Goal: Information Seeking & Learning: Learn about a topic

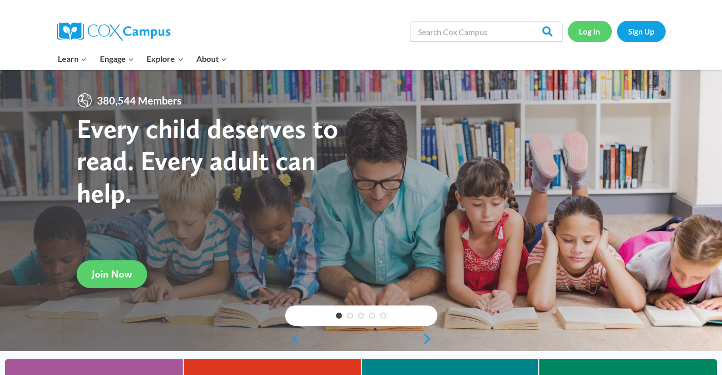
click at [594, 29] on link "Log In" at bounding box center [590, 31] width 44 height 21
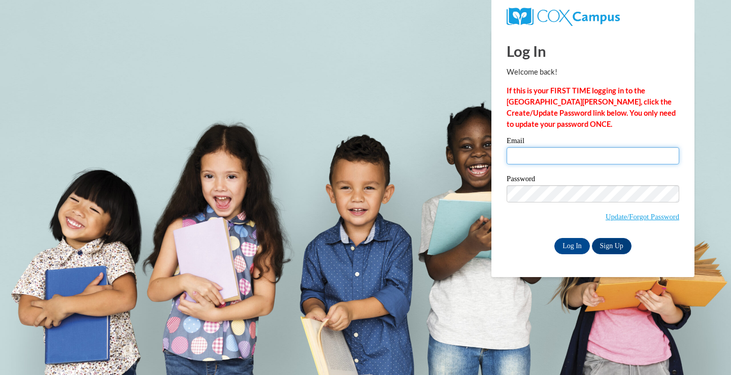
click at [553, 158] on input "Email" at bounding box center [592, 155] width 173 height 17
type input "[PERSON_NAME][EMAIL_ADDRESS][PERSON_NAME][PERSON_NAME][DOMAIN_NAME]"
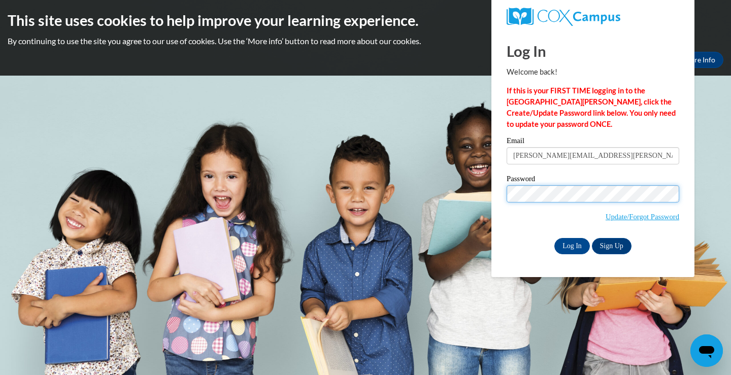
click at [554, 238] on input "Log In" at bounding box center [572, 246] width 36 height 16
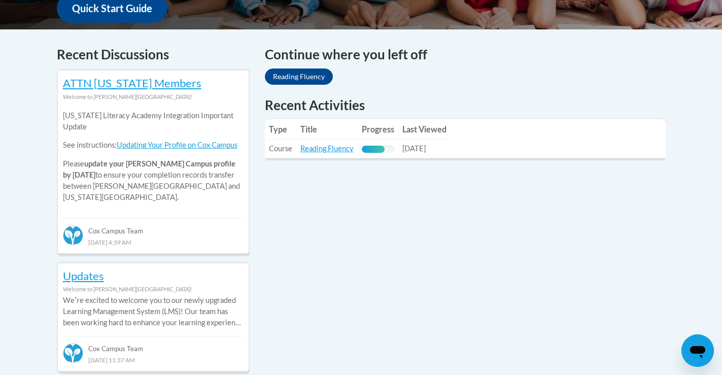
scroll to position [406, 0]
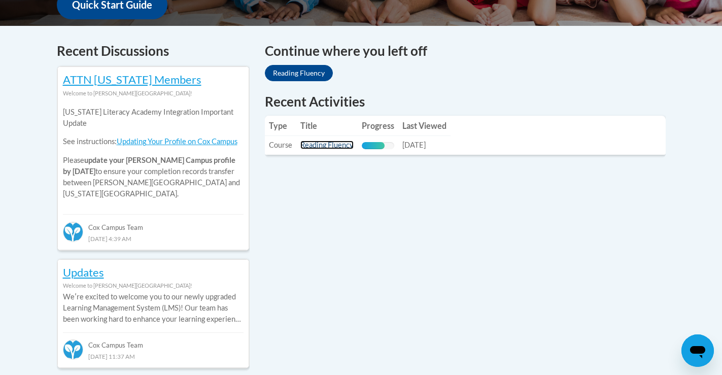
click at [330, 145] on link "Reading Fluency" at bounding box center [326, 145] width 53 height 9
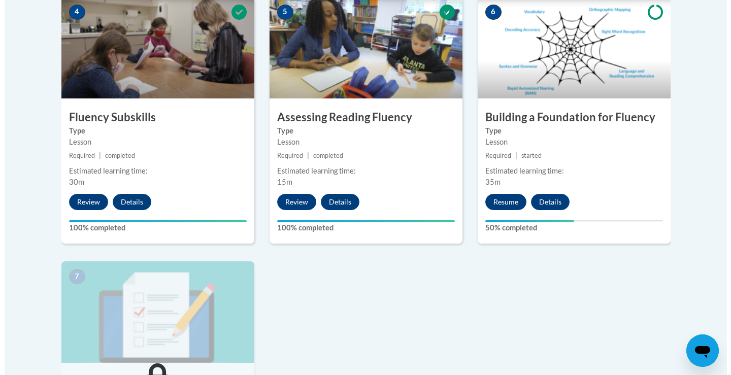
scroll to position [609, 0]
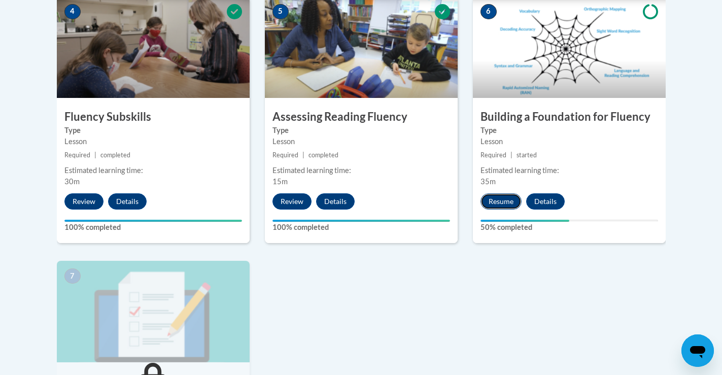
click at [502, 200] on button "Resume" at bounding box center [500, 201] width 41 height 16
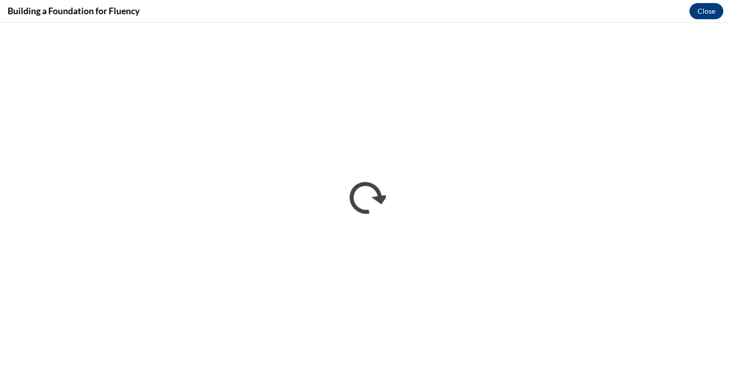
scroll to position [0, 0]
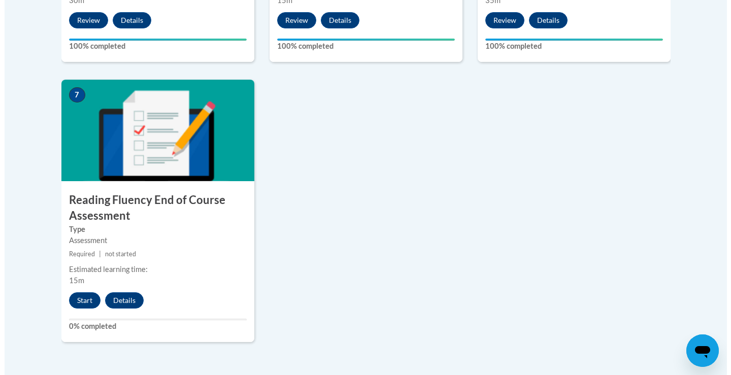
scroll to position [812, 0]
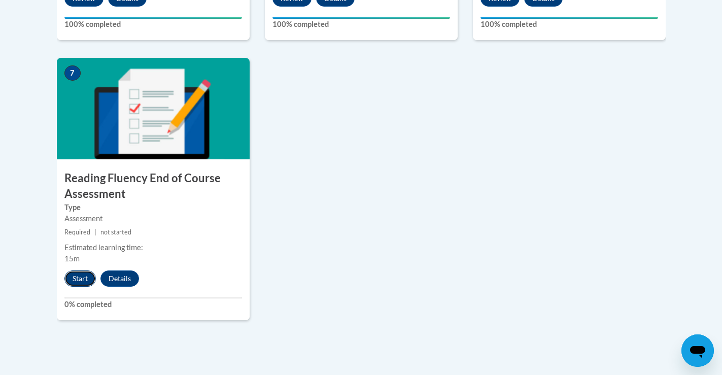
click at [79, 274] on button "Start" at bounding box center [79, 278] width 31 height 16
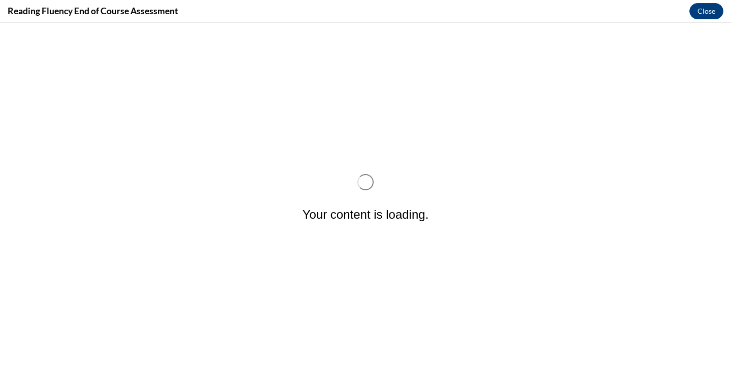
scroll to position [0, 0]
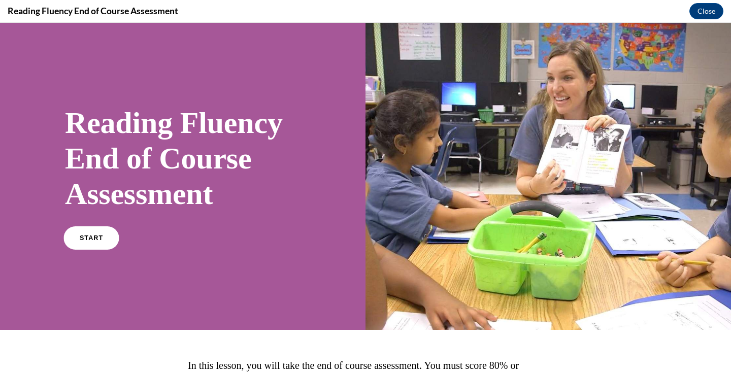
click at [86, 240] on span "START" at bounding box center [91, 238] width 23 height 8
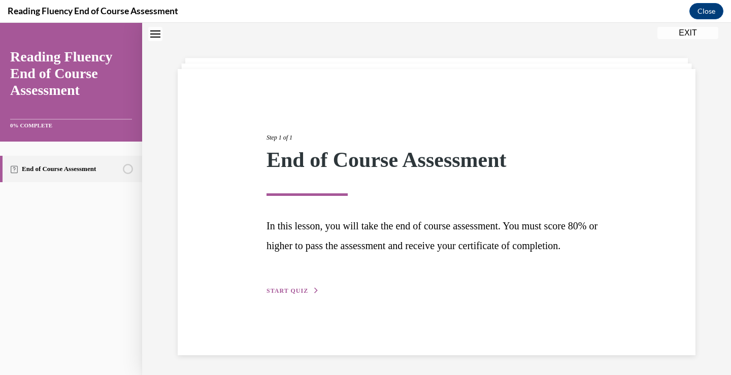
scroll to position [33, 0]
click at [280, 295] on button "START QUIZ" at bounding box center [292, 290] width 53 height 9
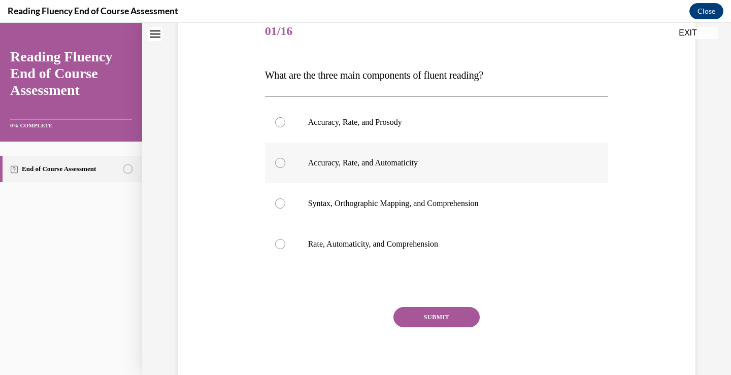
scroll to position [132, 0]
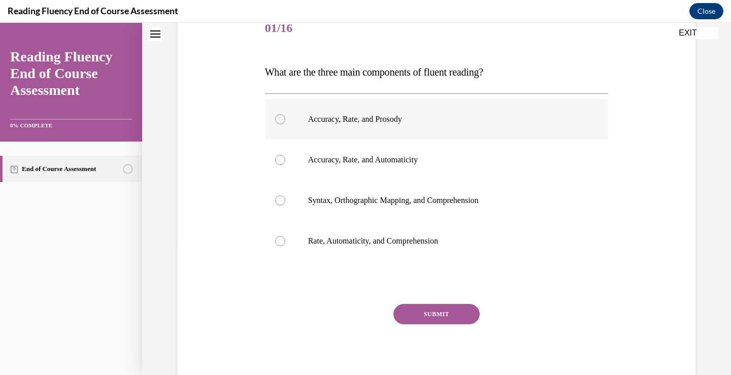
click at [275, 118] on div at bounding box center [280, 119] width 10 height 10
click at [275, 118] on input "Accuracy, Rate, and Prosody" at bounding box center [280, 119] width 10 height 10
radio input "true"
click at [437, 314] on button "SUBMIT" at bounding box center [436, 314] width 86 height 20
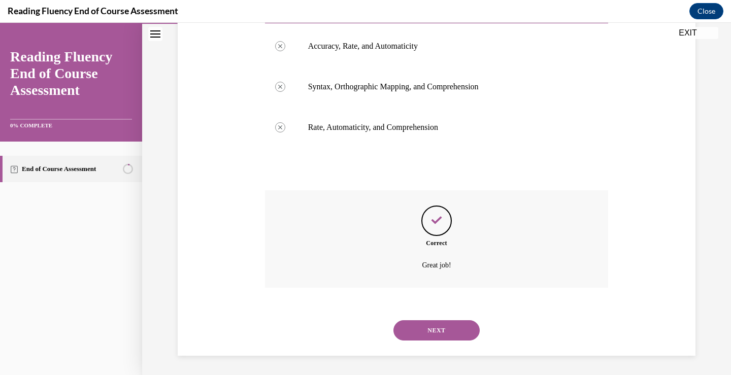
scroll to position [247, 0]
click at [444, 329] on button "NEXT" at bounding box center [436, 329] width 86 height 20
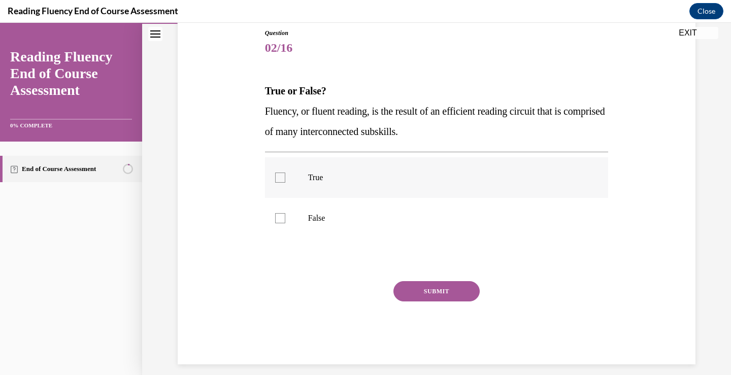
click at [269, 176] on label "True" at bounding box center [436, 177] width 343 height 41
click at [275, 176] on input "True" at bounding box center [280, 178] width 10 height 10
checkbox input "true"
click at [444, 293] on button "SUBMIT" at bounding box center [436, 291] width 86 height 20
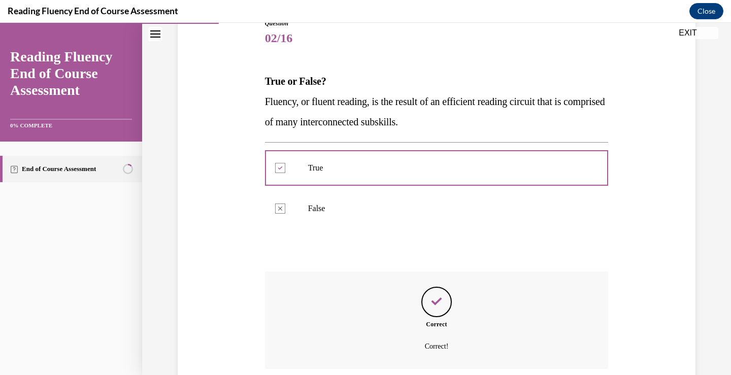
scroll to position [204, 0]
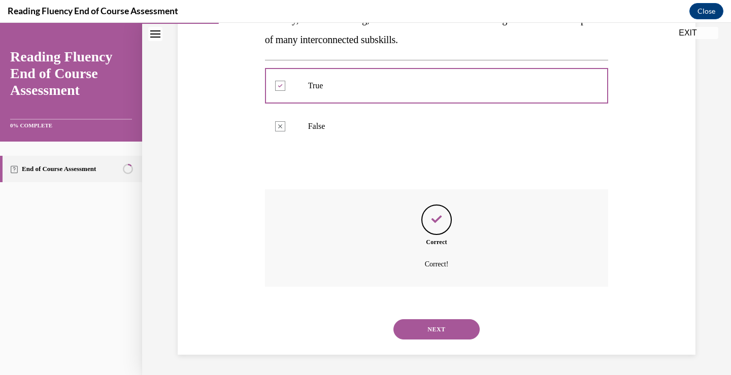
click at [434, 330] on button "NEXT" at bounding box center [436, 329] width 86 height 20
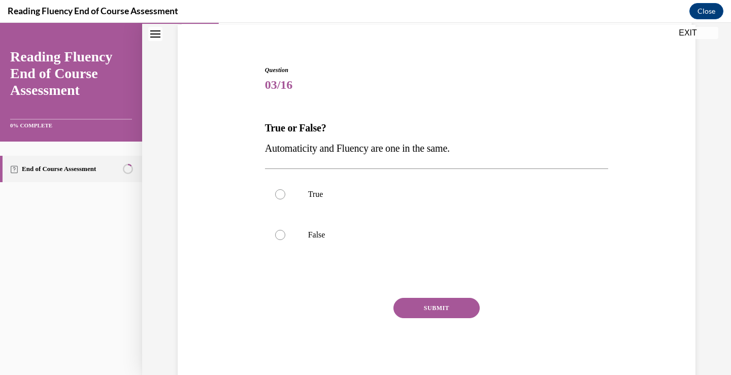
scroll to position [31, 0]
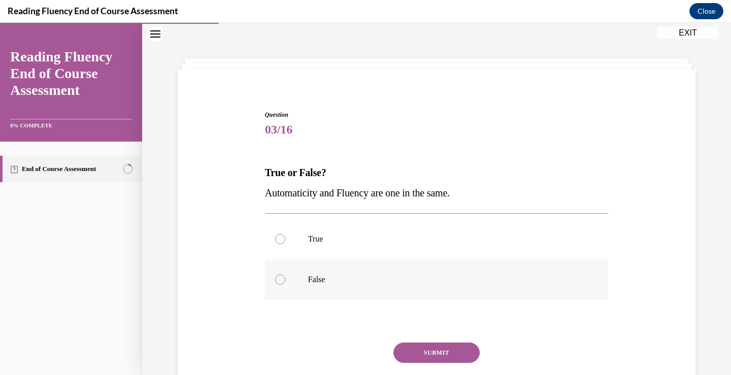
click at [278, 281] on div at bounding box center [280, 279] width 10 height 10
click at [278, 281] on input "False" at bounding box center [280, 279] width 10 height 10
radio input "true"
click at [428, 348] on button "SUBMIT" at bounding box center [436, 352] width 86 height 20
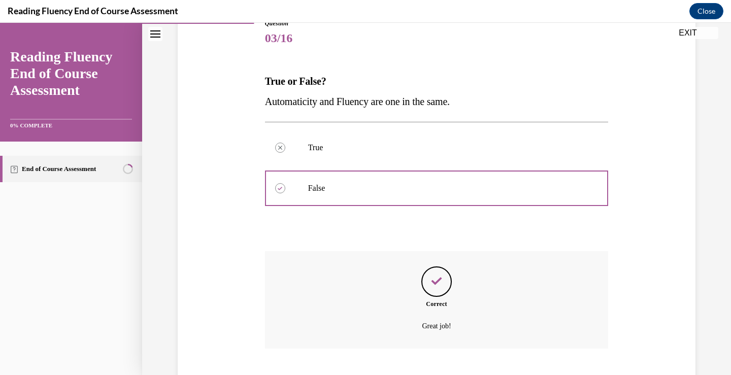
scroll to position [184, 0]
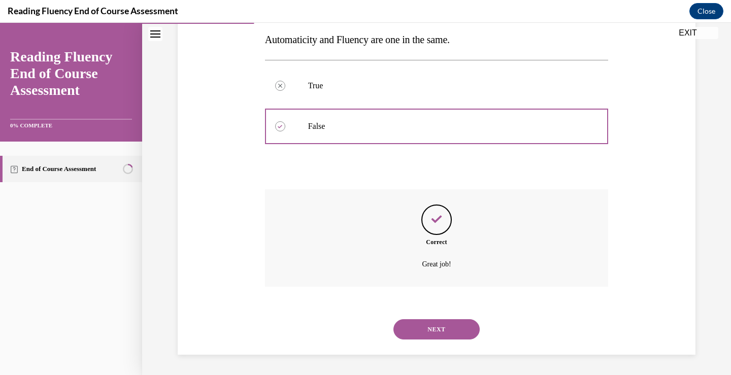
click at [432, 329] on button "NEXT" at bounding box center [436, 329] width 86 height 20
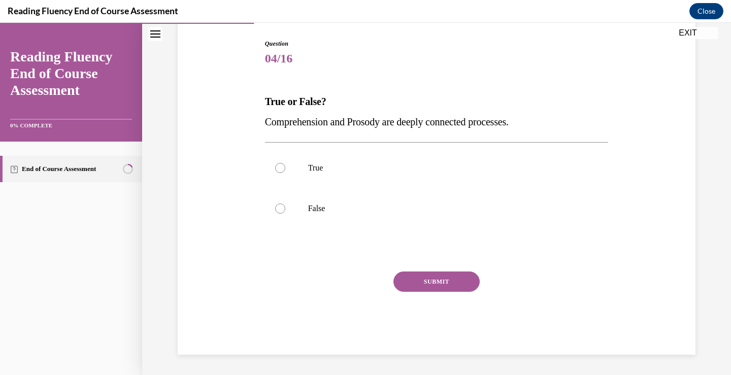
scroll to position [31, 0]
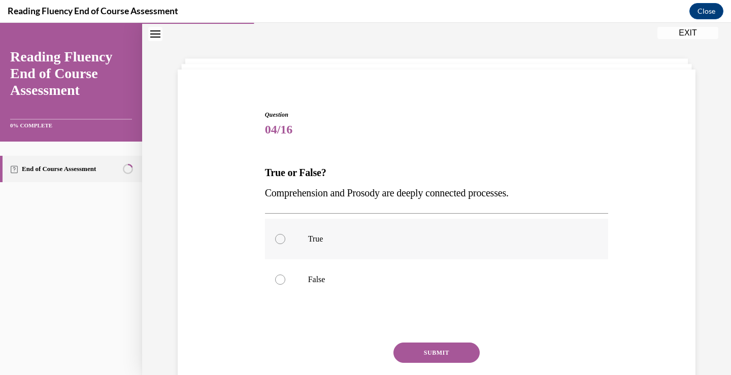
click at [276, 240] on div at bounding box center [280, 239] width 10 height 10
click at [276, 240] on input "True" at bounding box center [280, 239] width 10 height 10
radio input "true"
click at [425, 350] on button "SUBMIT" at bounding box center [436, 352] width 86 height 20
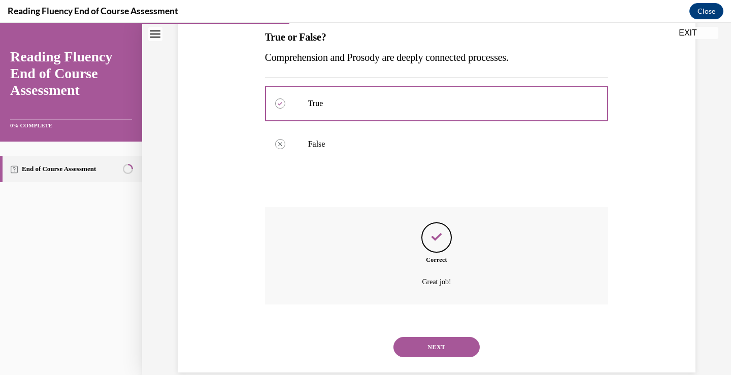
scroll to position [184, 0]
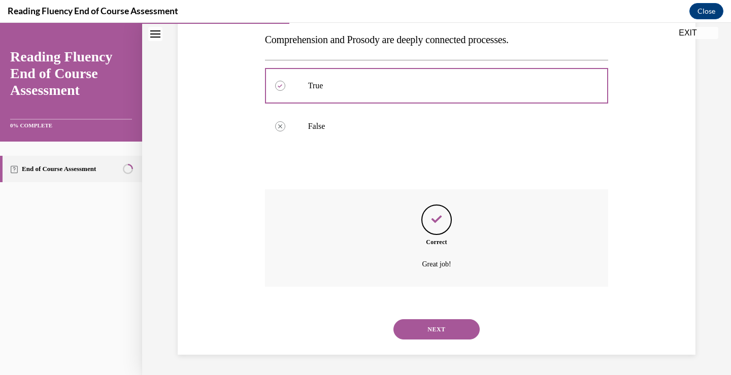
click at [422, 324] on button "NEXT" at bounding box center [436, 329] width 86 height 20
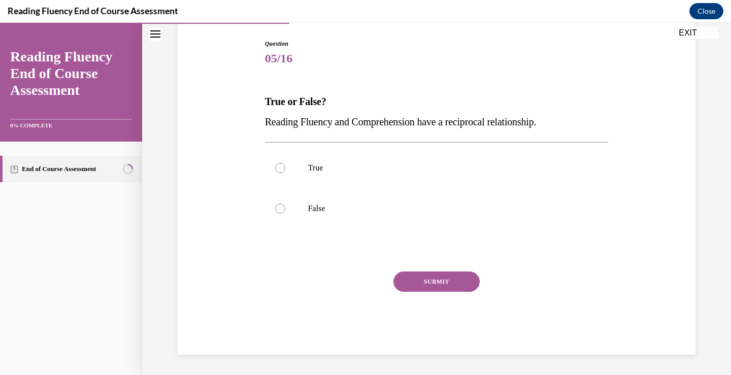
scroll to position [31, 0]
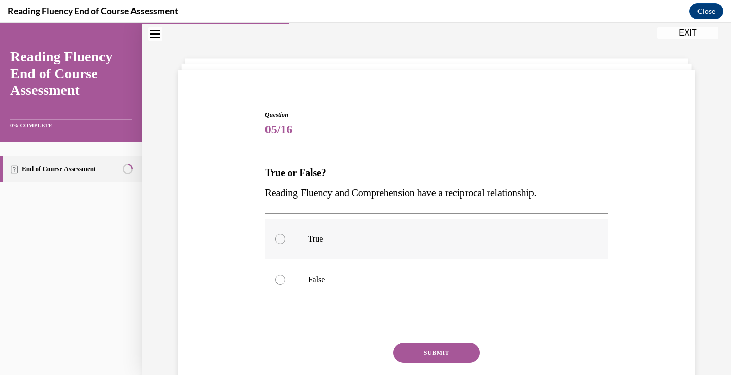
click at [275, 237] on div at bounding box center [280, 239] width 10 height 10
click at [275, 237] on input "True" at bounding box center [280, 239] width 10 height 10
radio input "true"
click at [441, 348] on button "SUBMIT" at bounding box center [436, 352] width 86 height 20
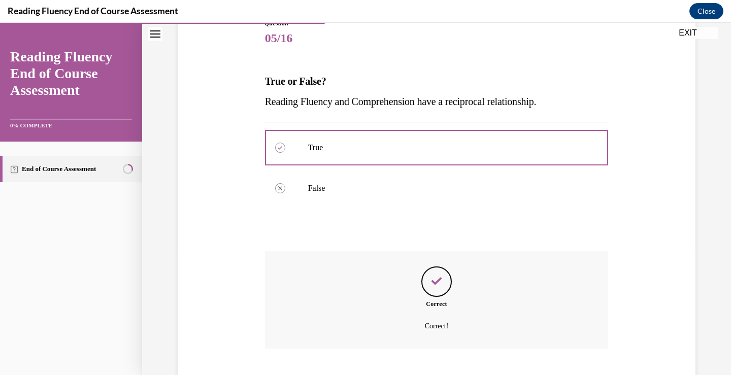
scroll to position [184, 0]
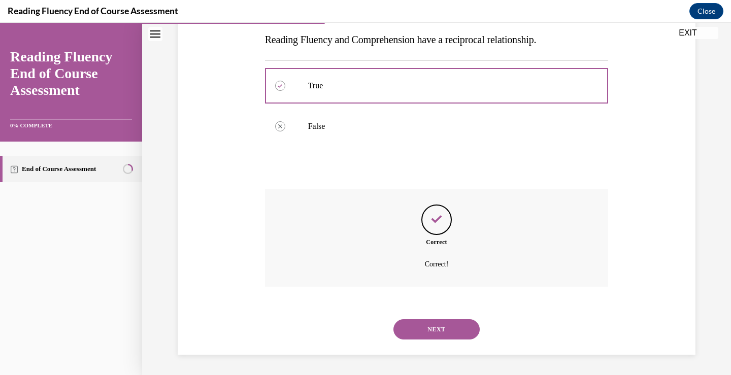
click at [436, 329] on button "NEXT" at bounding box center [436, 329] width 86 height 20
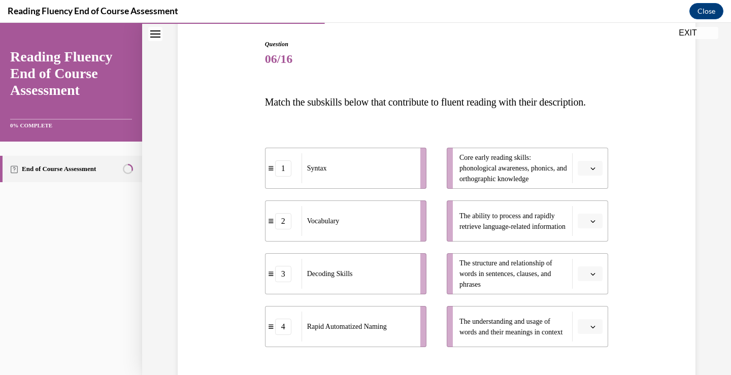
scroll to position [152, 0]
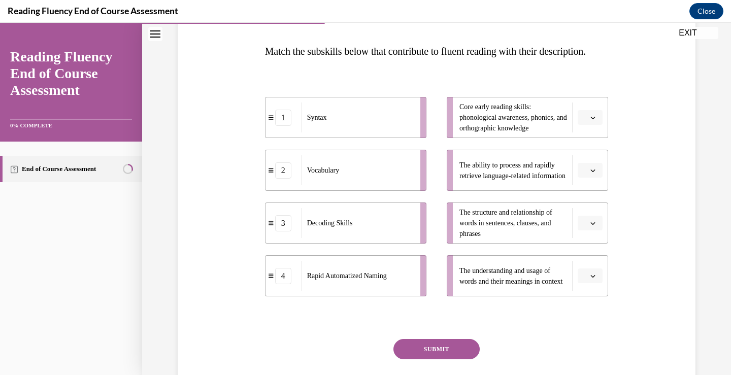
click at [590, 226] on icon "button" at bounding box center [592, 223] width 5 height 5
click at [584, 285] on div "1" at bounding box center [584, 286] width 25 height 20
click at [590, 120] on icon "button" at bounding box center [592, 117] width 5 height 5
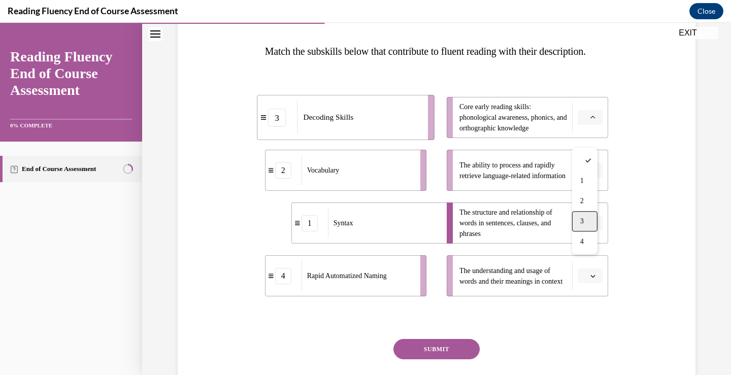
click at [586, 218] on div "3" at bounding box center [584, 221] width 25 height 20
click at [590, 279] on icon "button" at bounding box center [592, 275] width 5 height 5
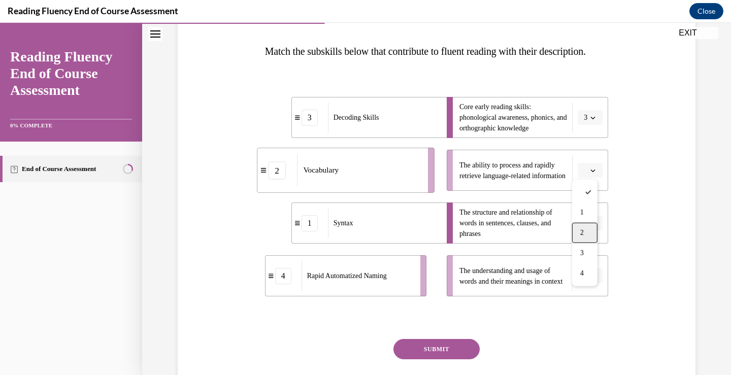
click at [582, 234] on span "2" at bounding box center [582, 233] width 4 height 8
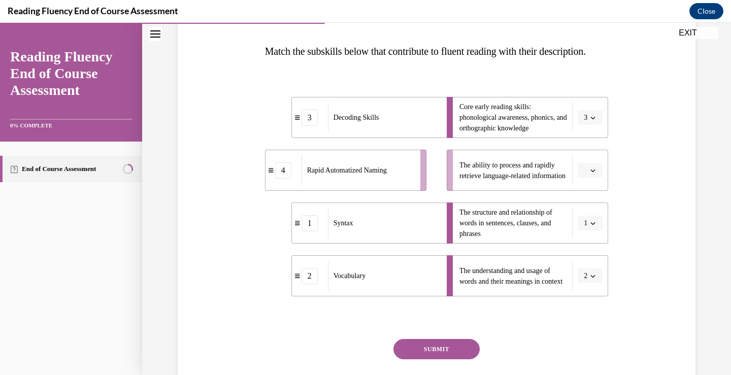
click at [590, 173] on icon "button" at bounding box center [592, 170] width 5 height 5
click at [583, 292] on span "4" at bounding box center [582, 294] width 4 height 8
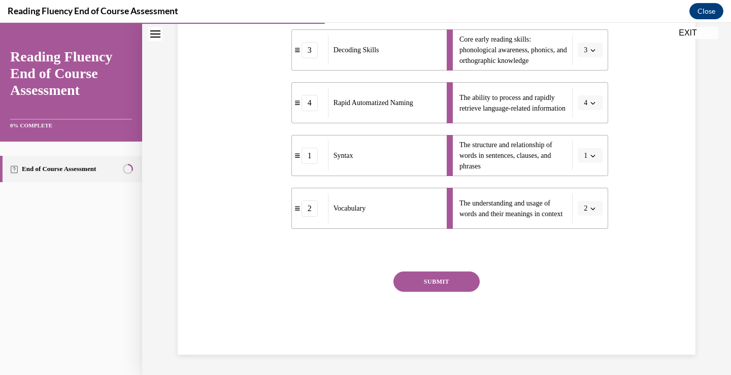
click at [447, 281] on button "SUBMIT" at bounding box center [436, 281] width 86 height 20
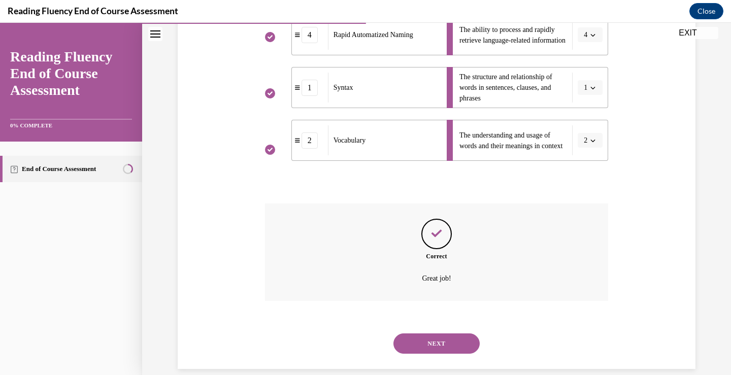
scroll to position [322, 0]
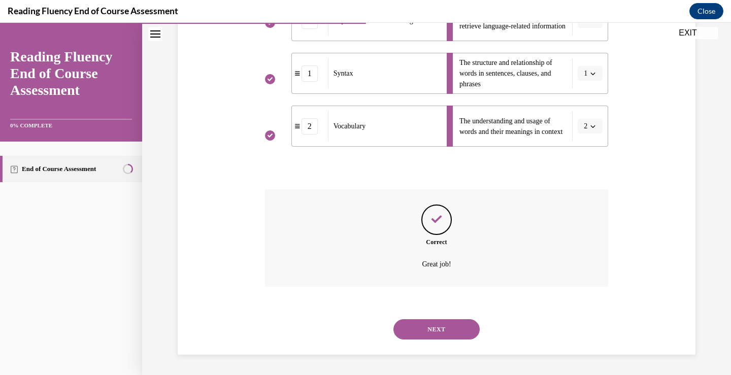
click at [433, 326] on button "NEXT" at bounding box center [436, 329] width 86 height 20
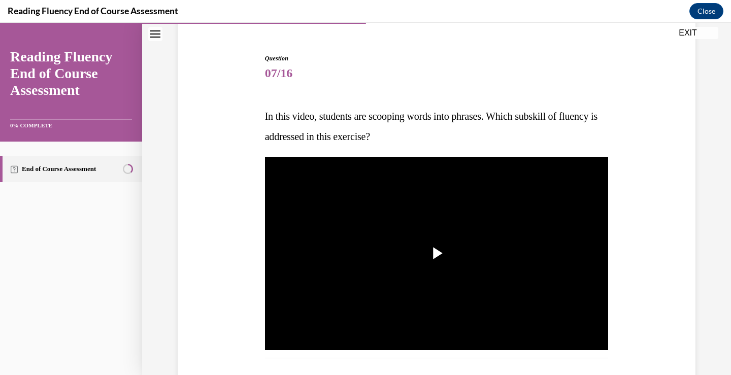
scroll to position [101, 0]
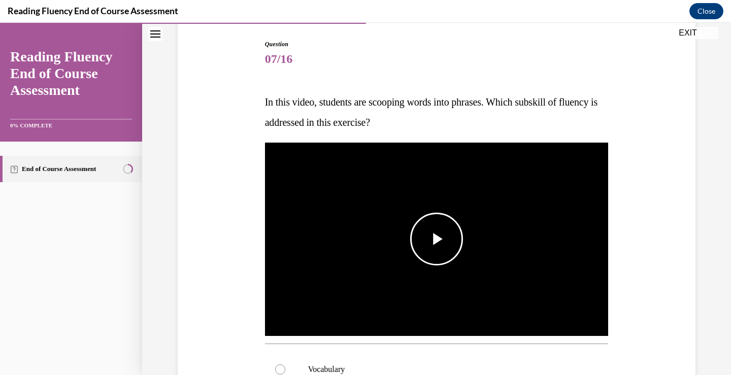
click at [436, 239] on span "Video player" at bounding box center [436, 239] width 0 height 0
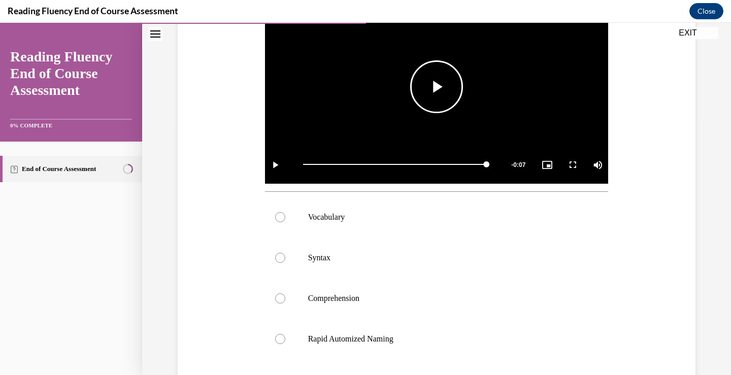
scroll to position [304, 0]
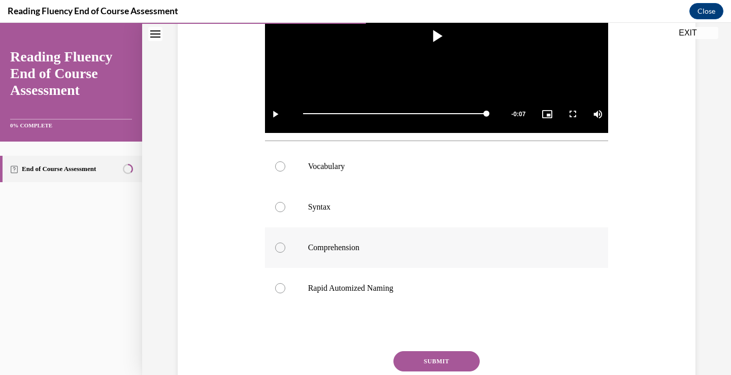
click at [275, 245] on div at bounding box center [280, 248] width 10 height 10
click at [275, 245] on input "Comprehension" at bounding box center [280, 248] width 10 height 10
radio input "true"
click at [275, 206] on div at bounding box center [280, 207] width 10 height 10
click at [275, 206] on input "Syntax" at bounding box center [280, 207] width 10 height 10
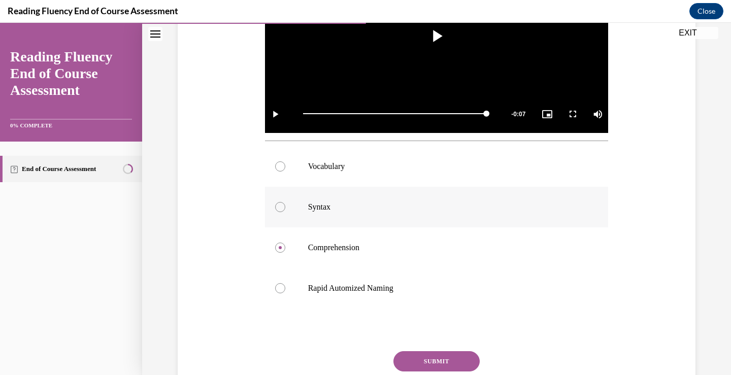
radio input "true"
click at [439, 359] on button "SUBMIT" at bounding box center [436, 361] width 86 height 20
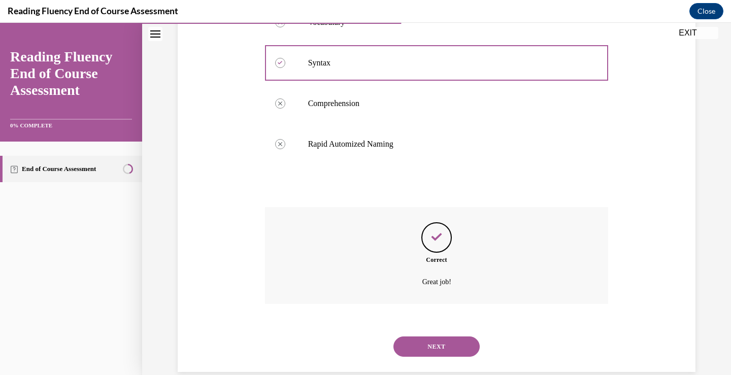
scroll to position [466, 0]
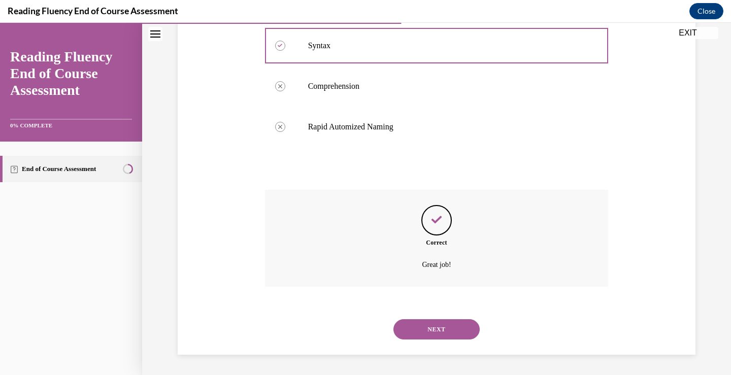
click at [436, 329] on button "NEXT" at bounding box center [436, 329] width 86 height 20
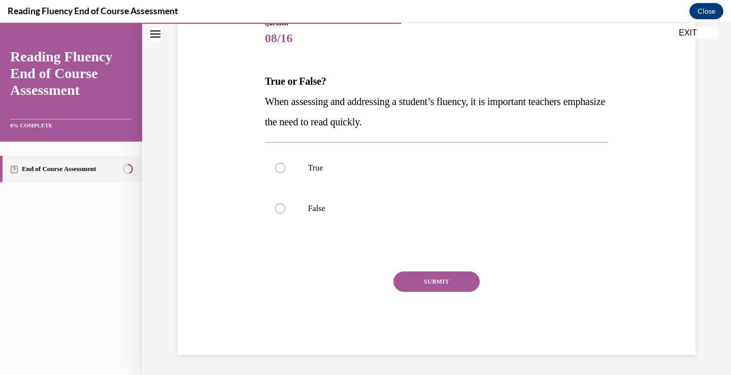
scroll to position [113, 0]
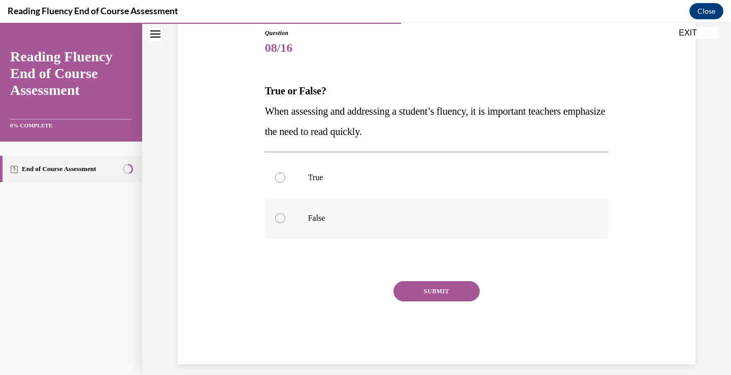
click at [276, 217] on div at bounding box center [280, 218] width 10 height 10
click at [276, 217] on input "False" at bounding box center [280, 218] width 10 height 10
radio input "true"
click at [423, 290] on button "SUBMIT" at bounding box center [436, 291] width 86 height 20
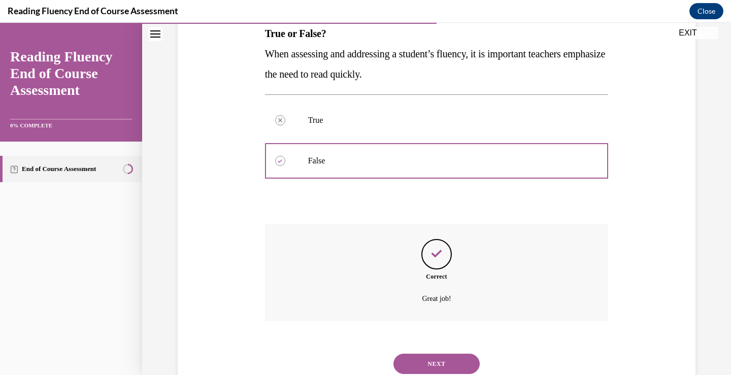
scroll to position [204, 0]
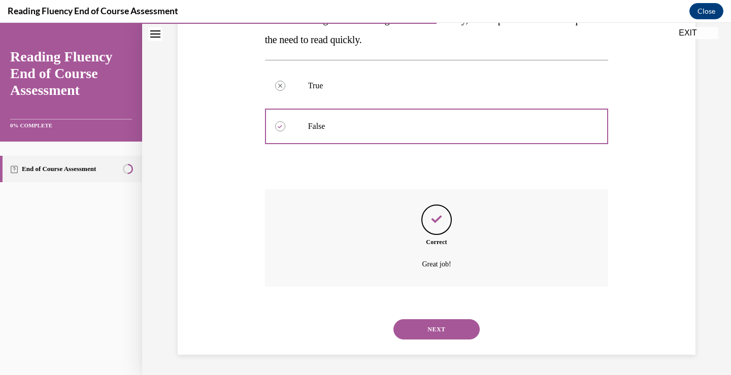
click at [434, 326] on button "NEXT" at bounding box center [436, 329] width 86 height 20
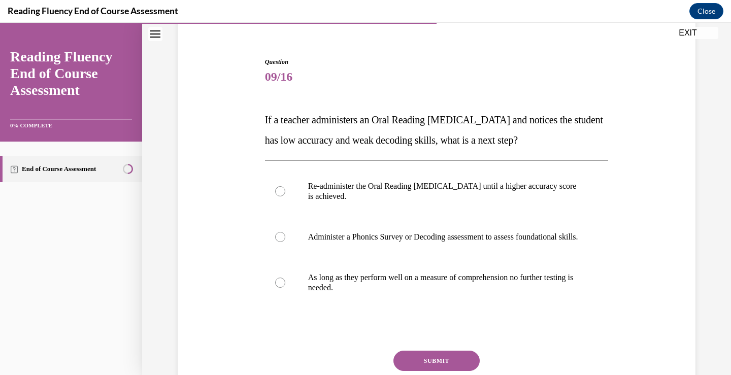
scroll to position [101, 0]
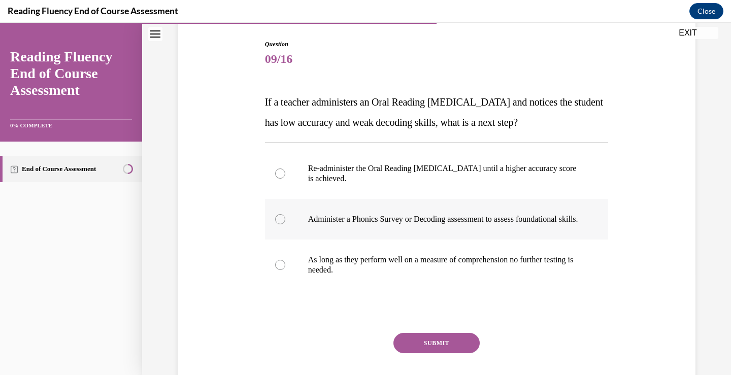
click at [276, 224] on div at bounding box center [280, 219] width 10 height 10
click at [276, 224] on input "Administer a Phonics Survey or Decoding assessment to assess foundational skill…" at bounding box center [280, 219] width 10 height 10
radio input "true"
click at [424, 352] on button "SUBMIT" at bounding box center [436, 343] width 86 height 20
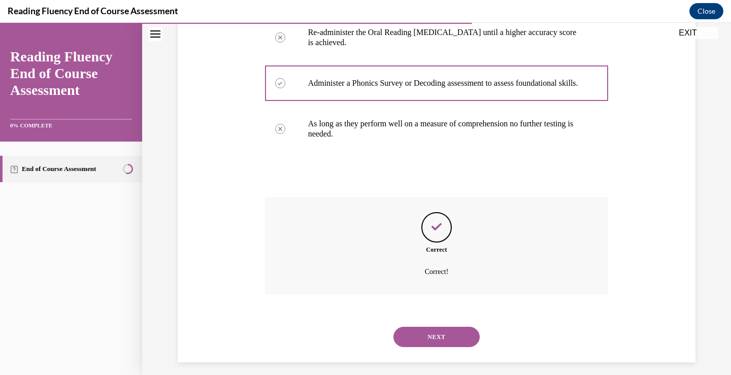
scroll to position [255, 0]
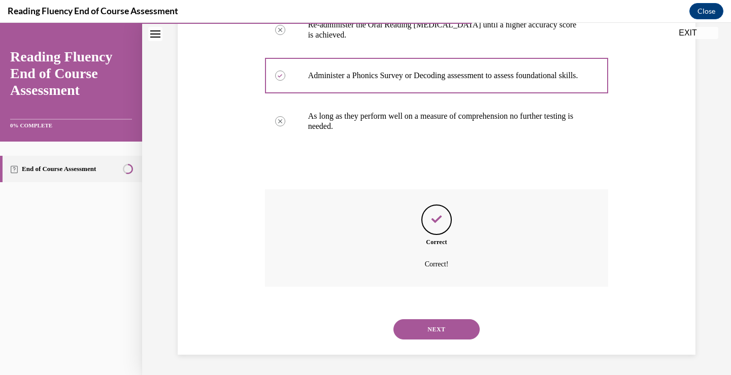
click at [424, 325] on button "NEXT" at bounding box center [436, 329] width 86 height 20
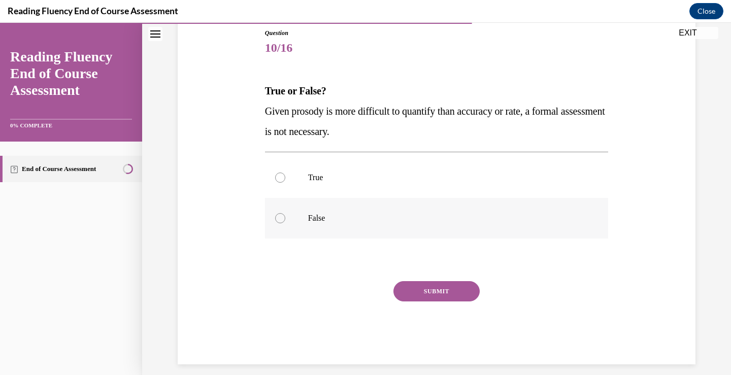
click at [275, 218] on div at bounding box center [280, 218] width 10 height 10
click at [275, 218] on input "False" at bounding box center [280, 218] width 10 height 10
radio input "true"
click at [423, 287] on button "SUBMIT" at bounding box center [436, 291] width 86 height 20
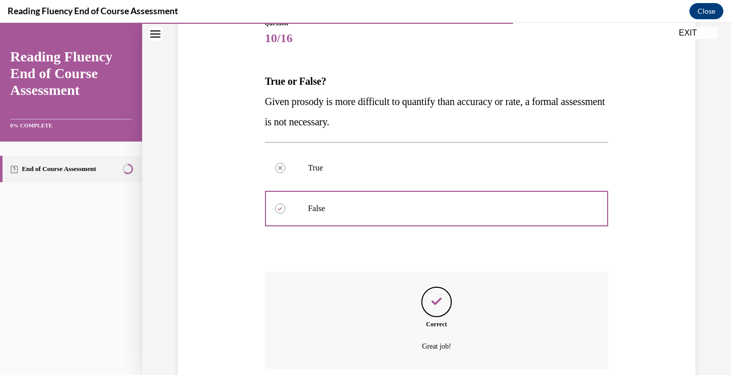
scroll to position [204, 0]
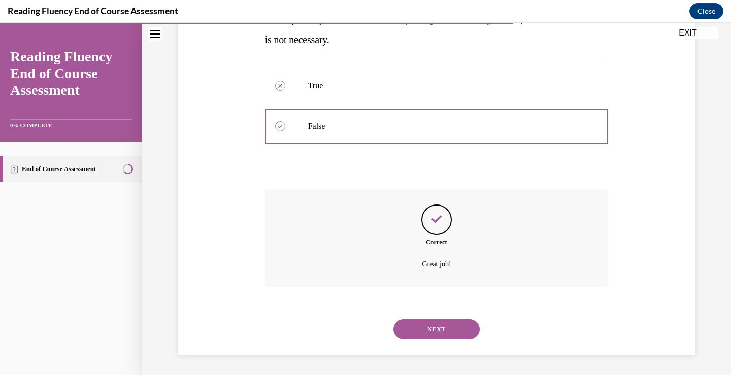
click at [438, 325] on button "NEXT" at bounding box center [436, 329] width 86 height 20
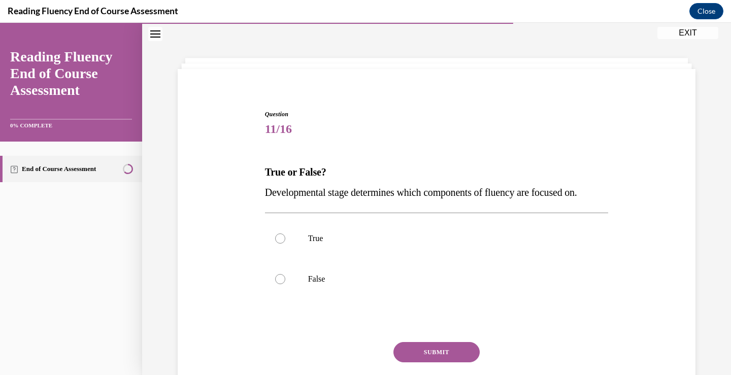
scroll to position [31, 0]
click at [275, 240] on div at bounding box center [280, 239] width 10 height 10
click at [275, 240] on input "True" at bounding box center [280, 239] width 10 height 10
radio input "true"
click at [425, 349] on button "SUBMIT" at bounding box center [436, 352] width 86 height 20
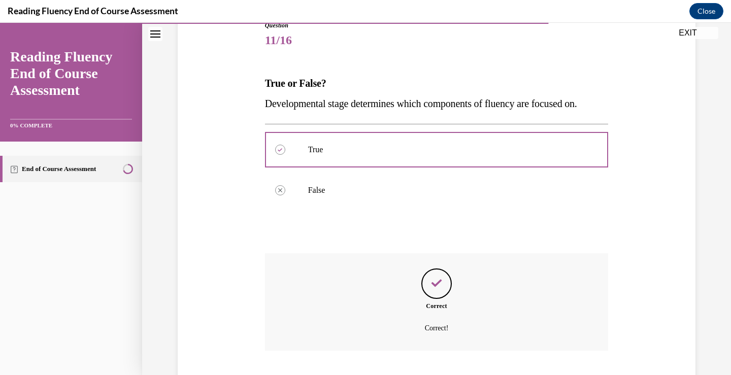
scroll to position [184, 0]
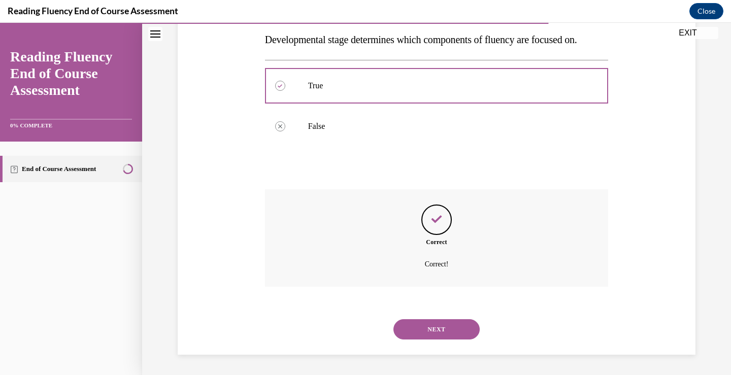
click at [435, 328] on button "NEXT" at bounding box center [436, 329] width 86 height 20
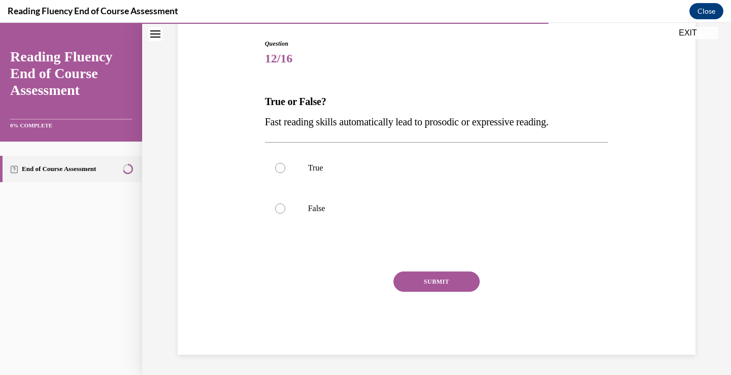
scroll to position [31, 0]
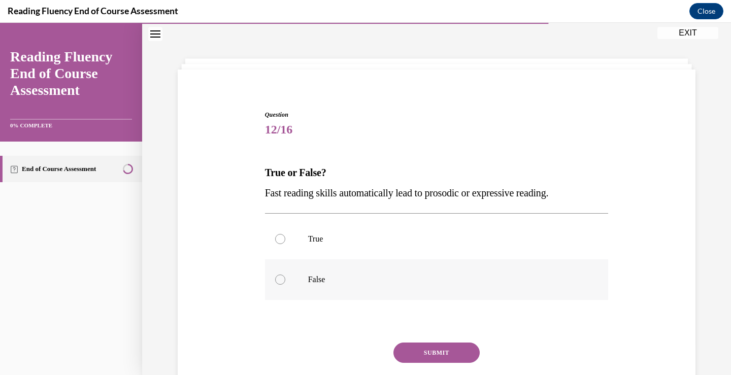
click at [275, 280] on div at bounding box center [280, 279] width 10 height 10
click at [275, 280] on input "False" at bounding box center [280, 279] width 10 height 10
radio input "true"
click at [428, 353] on button "SUBMIT" at bounding box center [436, 352] width 86 height 20
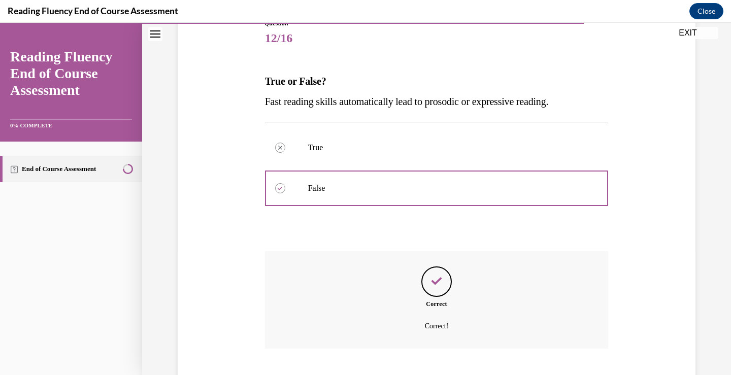
scroll to position [184, 0]
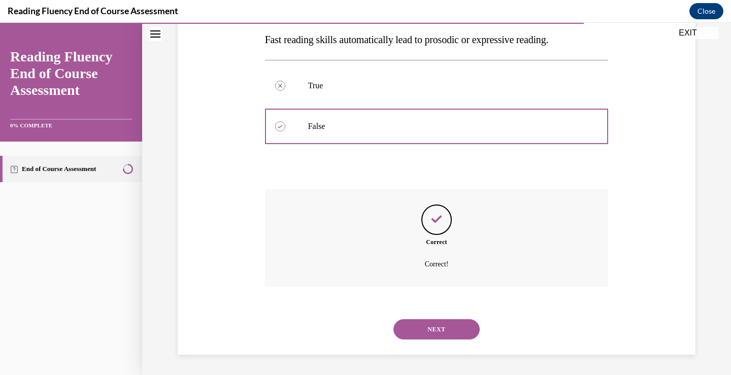
click at [427, 328] on button "NEXT" at bounding box center [436, 329] width 86 height 20
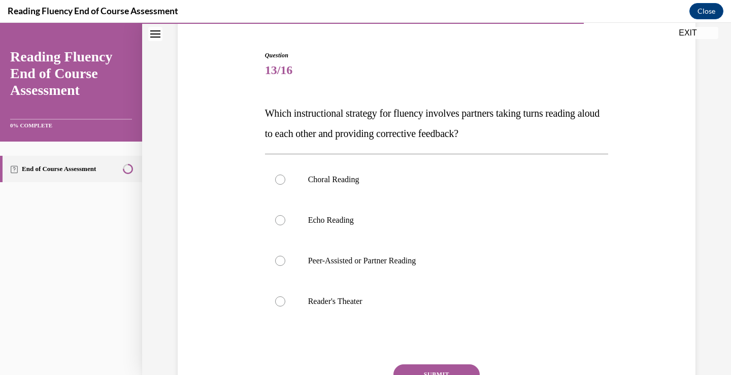
scroll to position [101, 0]
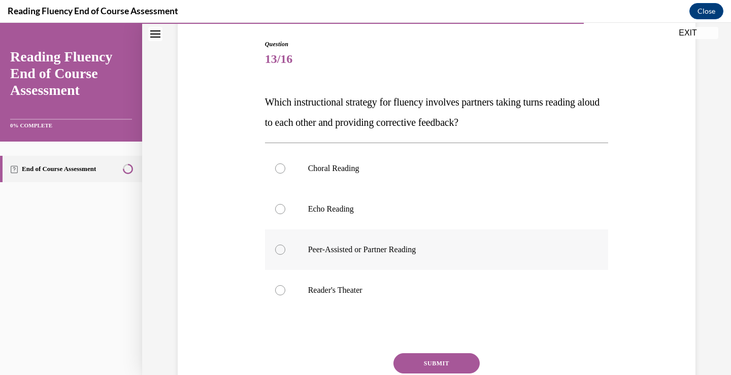
click at [275, 251] on div at bounding box center [280, 250] width 10 height 10
click at [275, 251] on input "Peer-Assisted or Partner Reading" at bounding box center [280, 250] width 10 height 10
radio input "true"
click at [426, 362] on button "SUBMIT" at bounding box center [436, 363] width 86 height 20
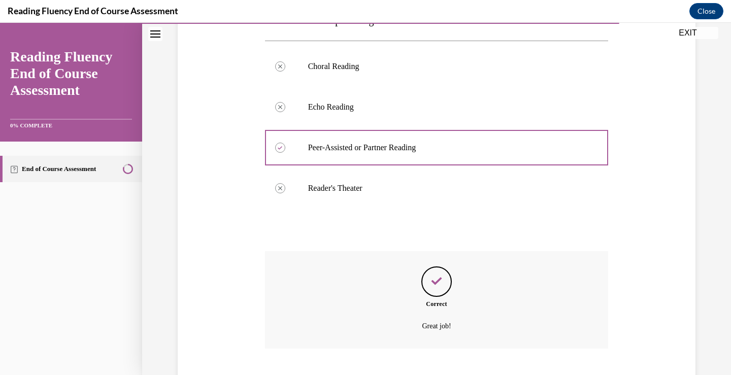
scroll to position [265, 0]
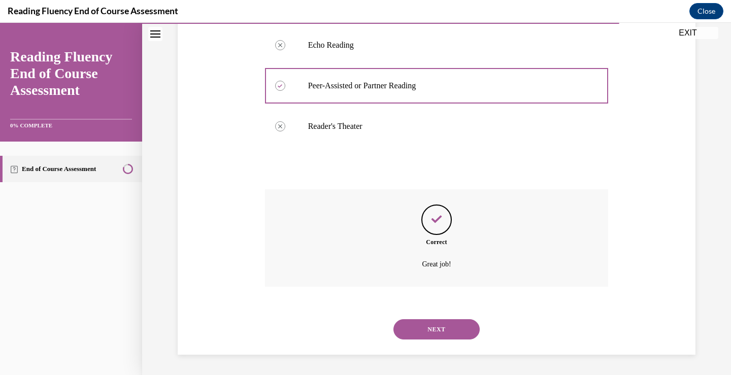
click at [421, 331] on button "NEXT" at bounding box center [436, 329] width 86 height 20
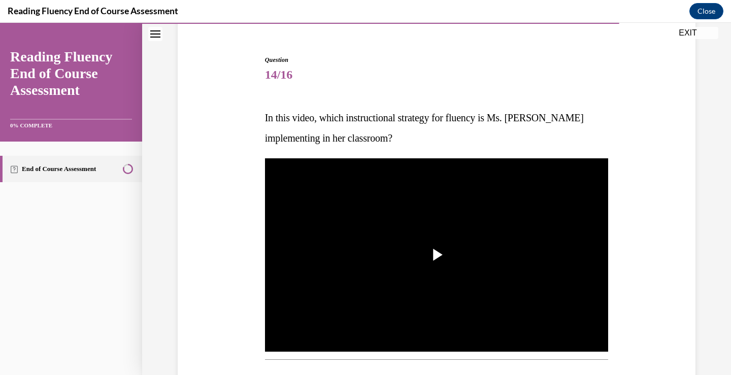
scroll to position [101, 0]
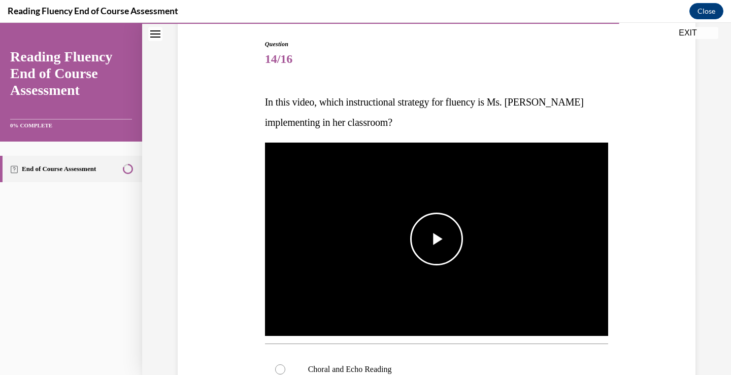
click at [436, 239] on span "Video player" at bounding box center [436, 239] width 0 height 0
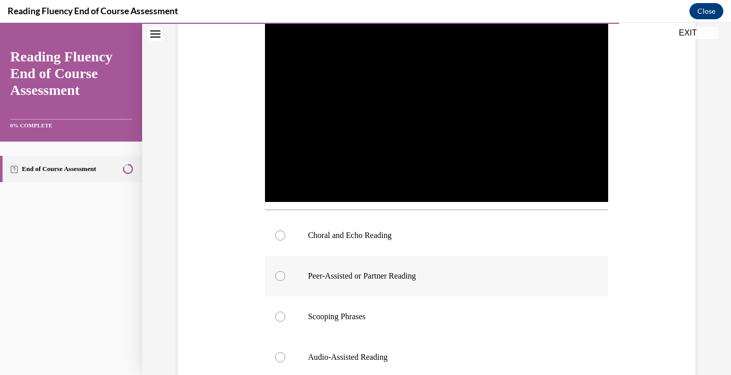
scroll to position [254, 0]
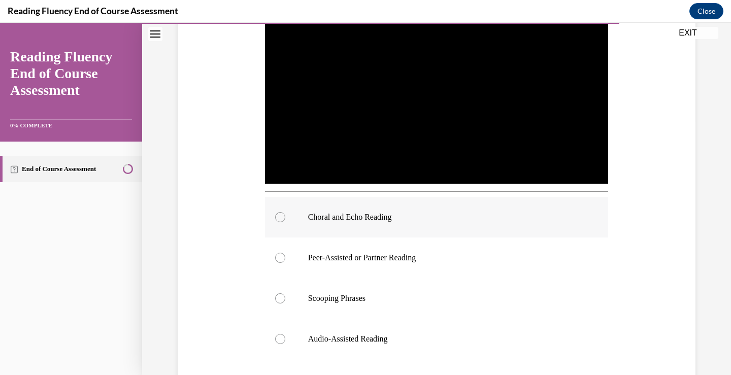
click at [275, 215] on div at bounding box center [280, 217] width 10 height 10
click at [275, 215] on input "Choral and Echo Reading" at bounding box center [280, 217] width 10 height 10
radio input "true"
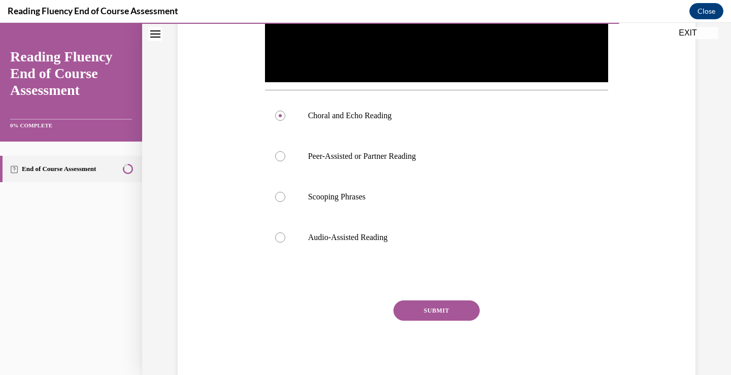
click at [443, 306] on button "SUBMIT" at bounding box center [436, 310] width 86 height 20
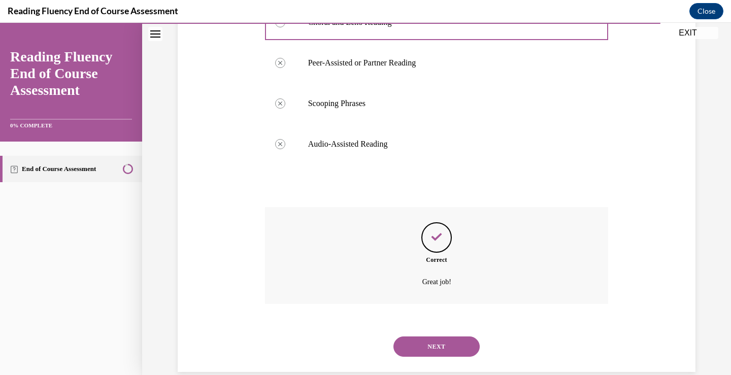
scroll to position [466, 0]
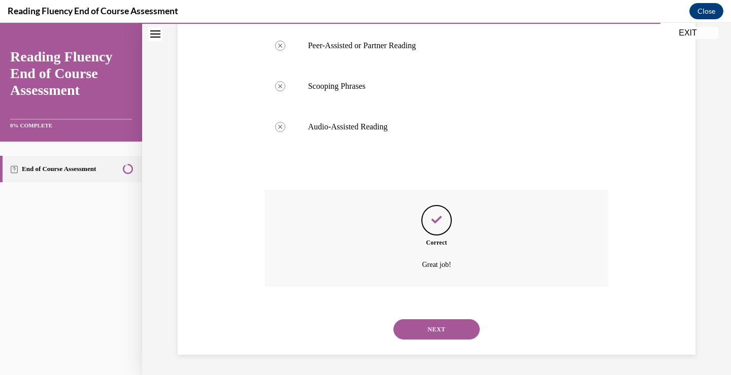
click at [445, 329] on button "NEXT" at bounding box center [436, 329] width 86 height 20
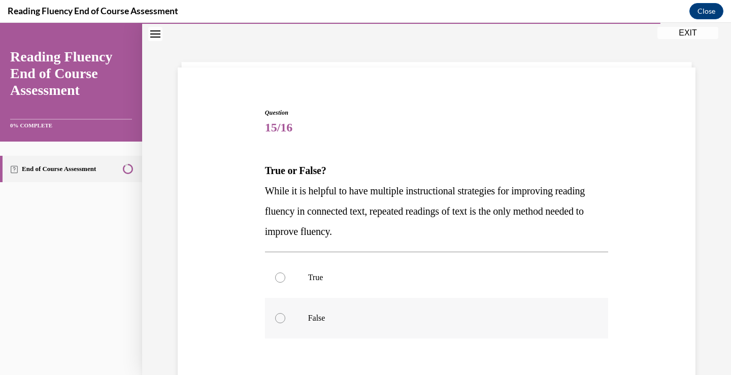
scroll to position [51, 0]
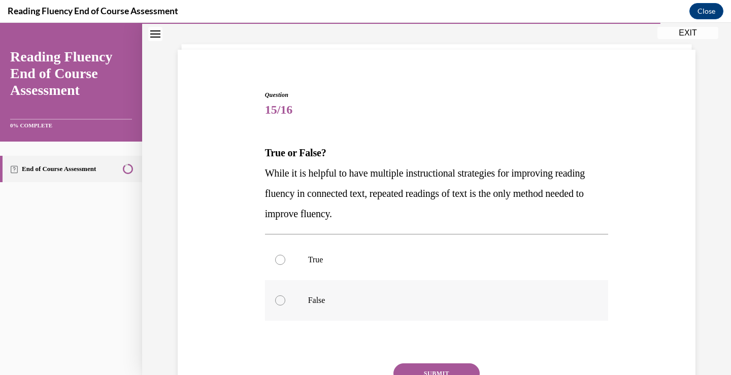
click at [275, 299] on div at bounding box center [280, 300] width 10 height 10
click at [275, 299] on input "False" at bounding box center [280, 300] width 10 height 10
radio input "true"
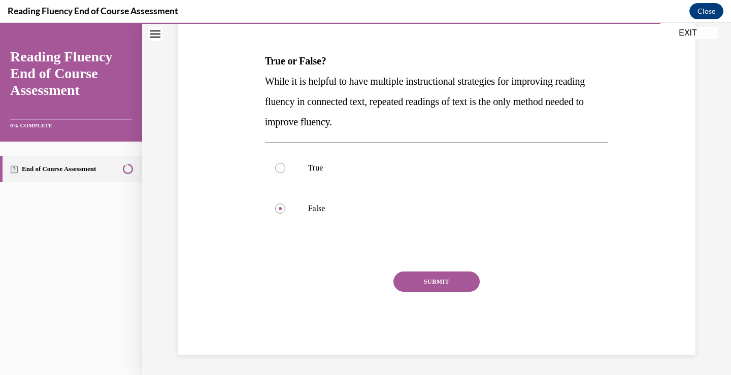
click at [434, 276] on button "SUBMIT" at bounding box center [436, 281] width 86 height 20
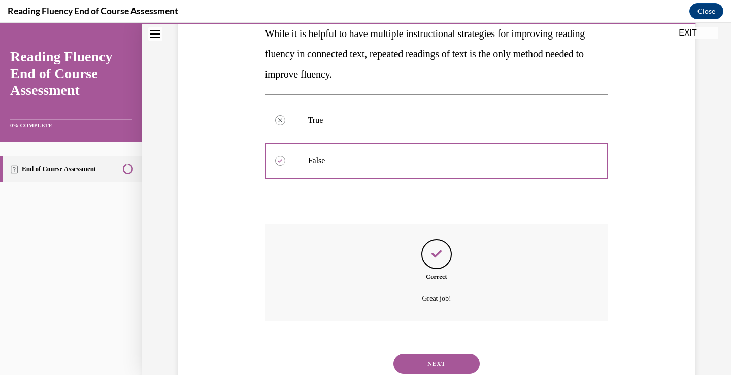
scroll to position [225, 0]
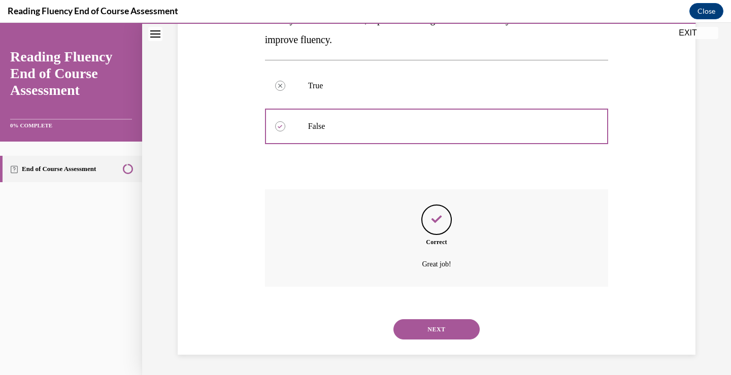
click at [442, 327] on button "NEXT" at bounding box center [436, 329] width 86 height 20
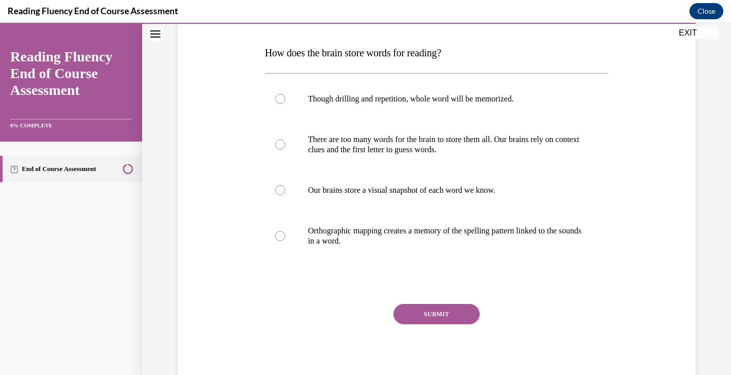
scroll to position [152, 0]
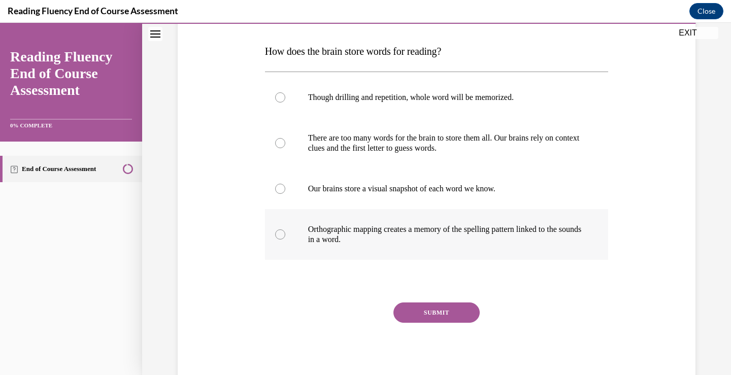
click at [275, 235] on div at bounding box center [280, 234] width 10 height 10
click at [275, 235] on input "Orthographic mapping creates a memory of the spelling pattern linked to the sou…" at bounding box center [280, 234] width 10 height 10
radio input "true"
click at [424, 310] on button "SUBMIT" at bounding box center [436, 312] width 86 height 20
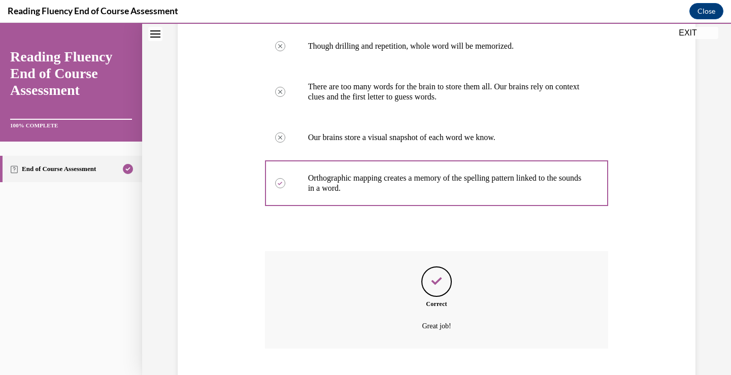
scroll to position [265, 0]
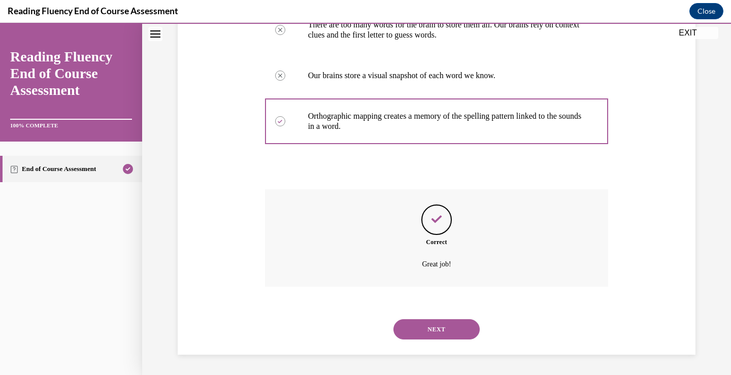
click at [433, 327] on button "NEXT" at bounding box center [436, 329] width 86 height 20
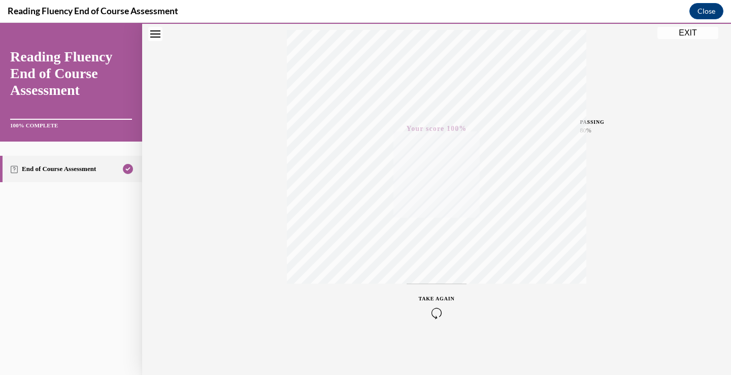
scroll to position [16, 0]
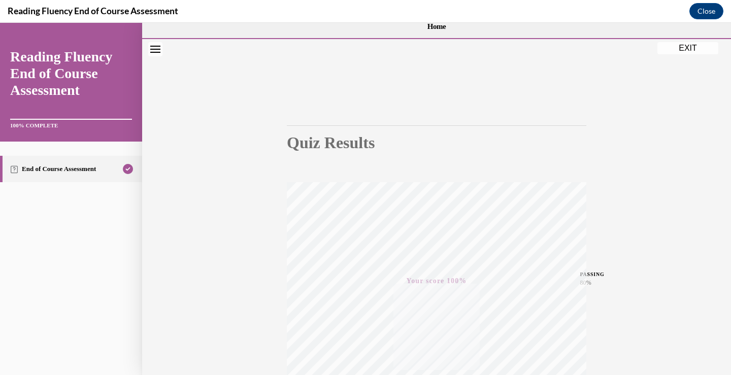
click at [688, 47] on button "EXIT" at bounding box center [687, 48] width 61 height 12
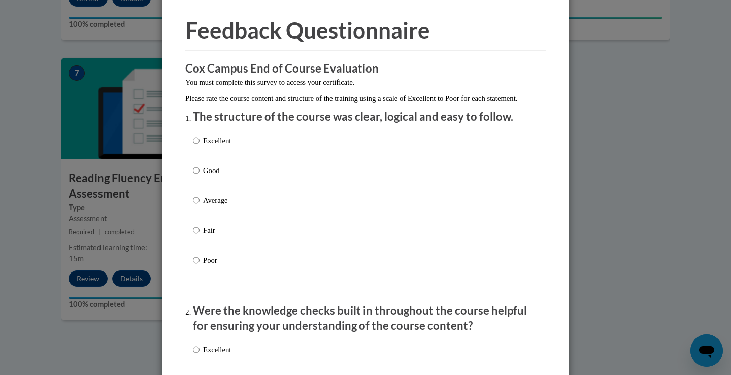
scroll to position [51, 0]
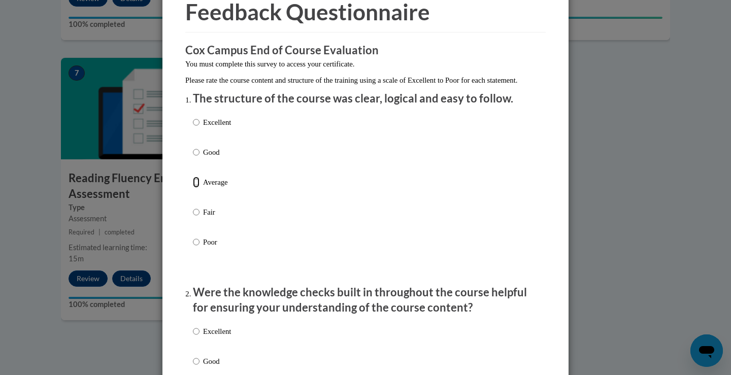
click at [193, 188] on input "Average" at bounding box center [196, 182] width 7 height 11
radio input "true"
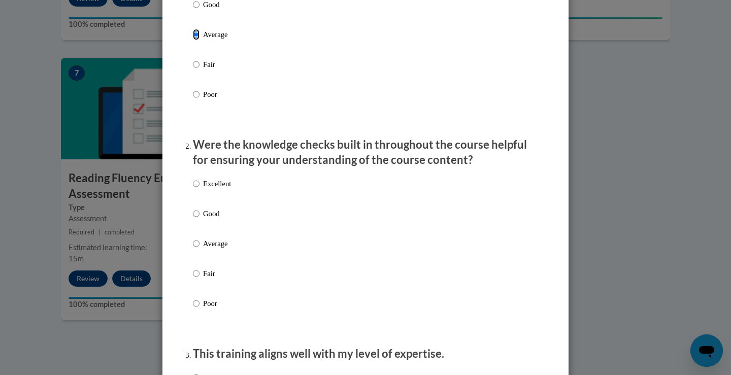
scroll to position [203, 0]
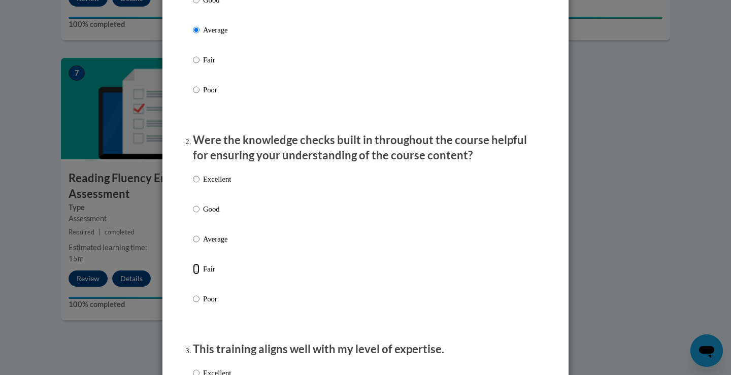
click at [194, 274] on input "Fair" at bounding box center [196, 268] width 7 height 11
radio input "true"
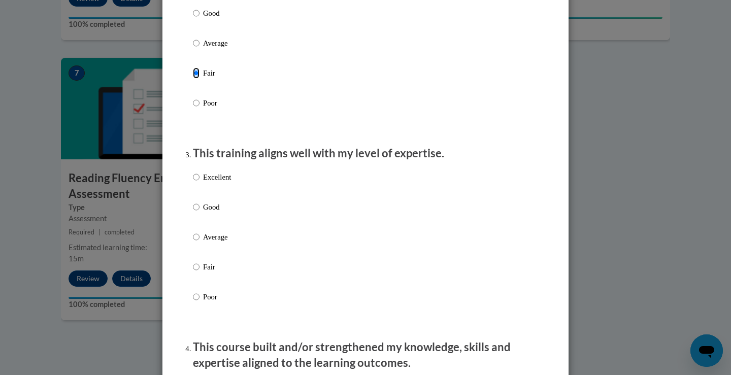
scroll to position [406, 0]
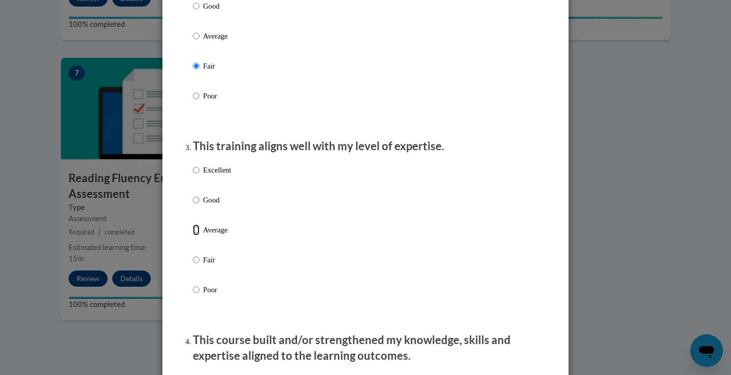
click at [193, 235] on input "Average" at bounding box center [196, 229] width 7 height 11
radio input "true"
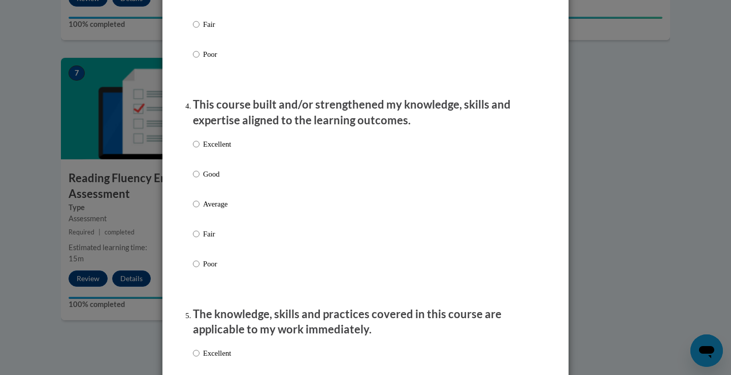
scroll to position [660, 0]
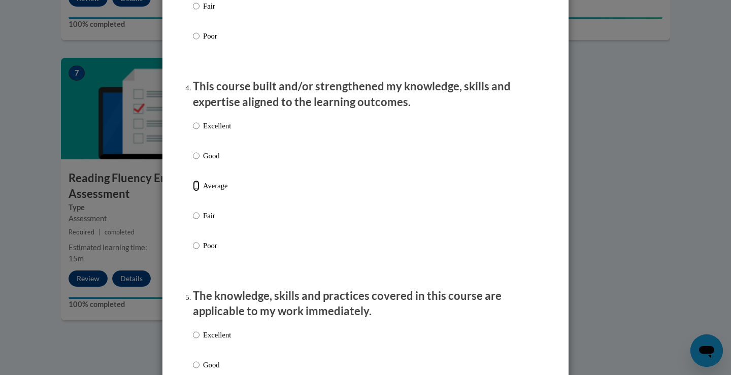
click at [193, 191] on input "Average" at bounding box center [196, 185] width 7 height 11
radio input "true"
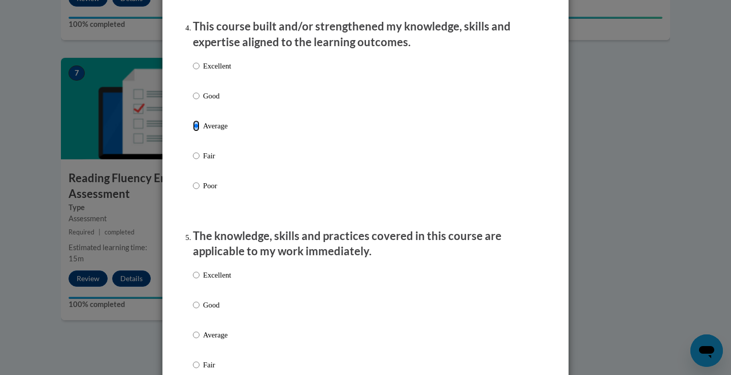
scroll to position [812, 0]
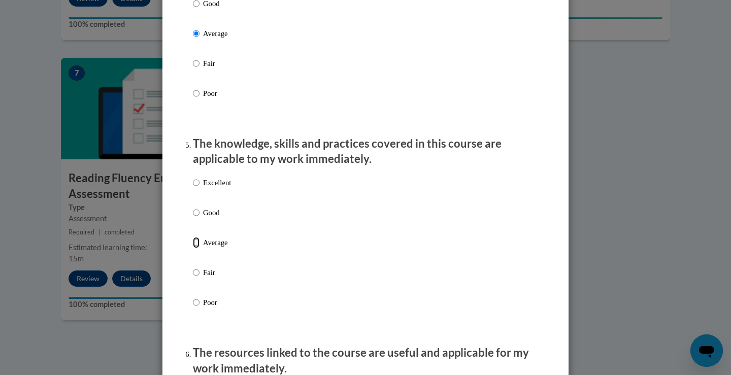
click at [193, 248] on input "Average" at bounding box center [196, 242] width 7 height 11
radio input "true"
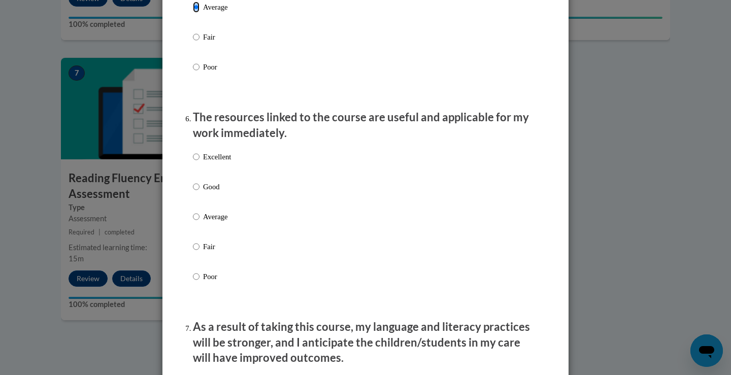
scroll to position [1066, 0]
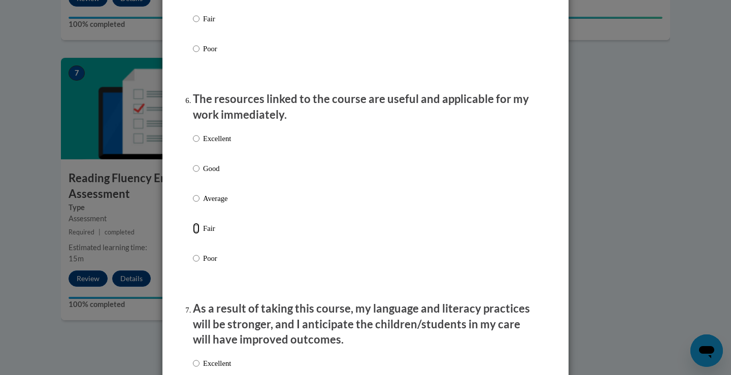
click at [193, 234] on input "Fair" at bounding box center [196, 228] width 7 height 11
radio input "true"
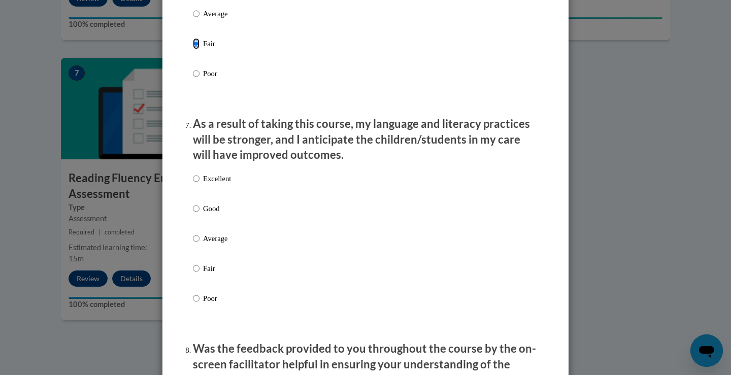
scroll to position [1268, 0]
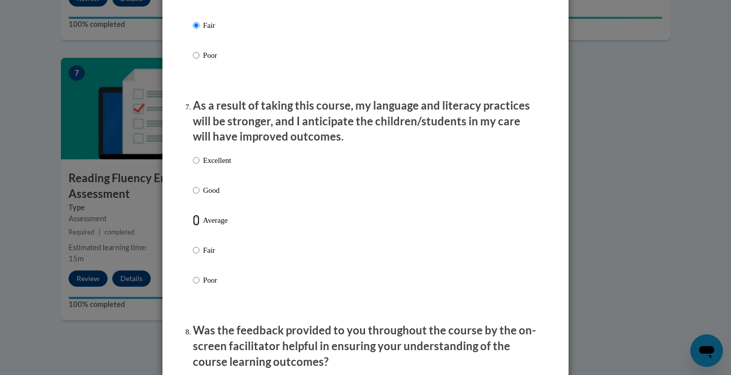
click at [193, 226] on input "Average" at bounding box center [196, 220] width 7 height 11
radio input "true"
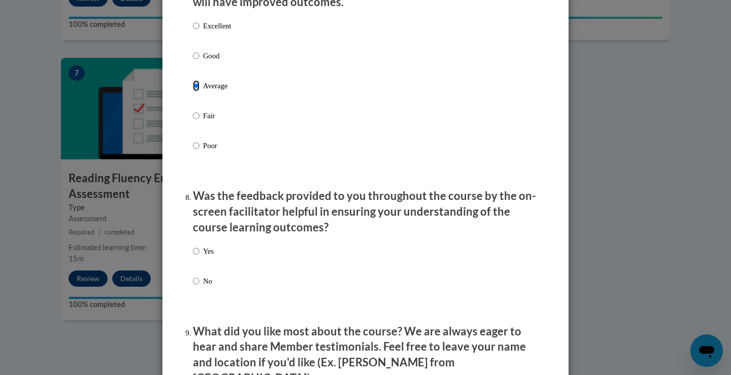
scroll to position [1471, 0]
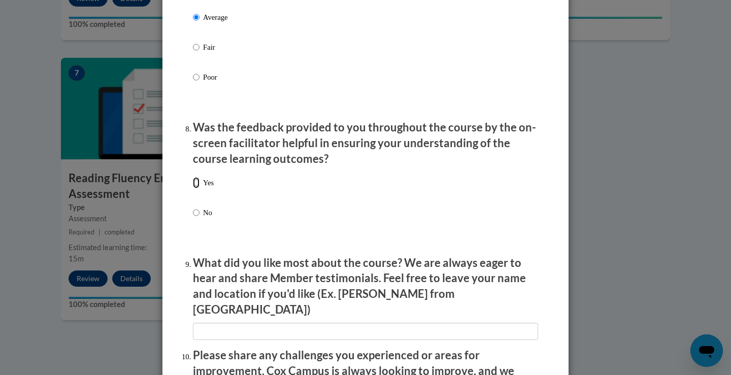
click at [193, 188] on input "Yes" at bounding box center [196, 182] width 7 height 11
radio input "true"
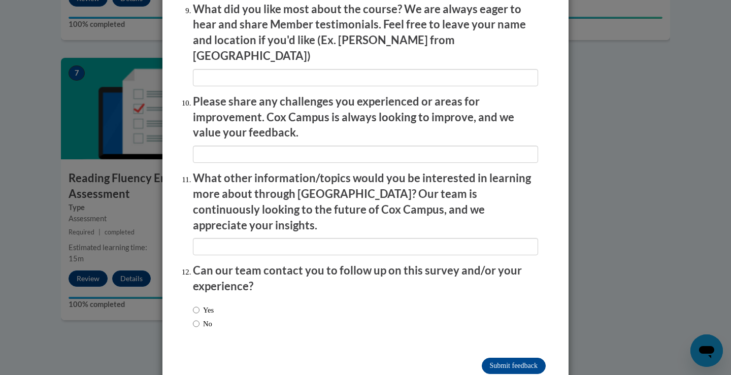
scroll to position [1733, 0]
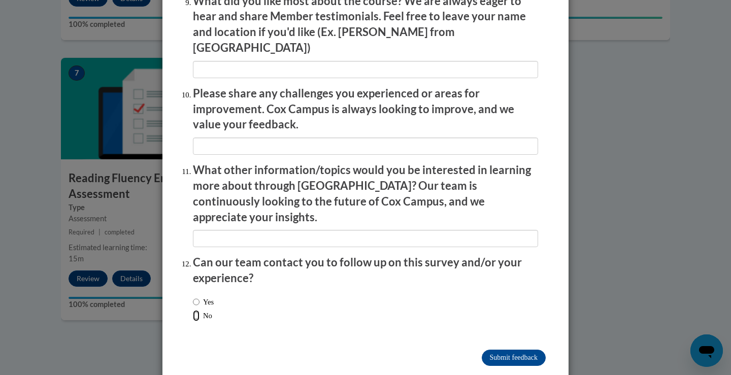
click at [193, 310] on input "No" at bounding box center [196, 315] width 7 height 11
radio input "true"
click at [515, 350] on input "Submit feedback" at bounding box center [514, 358] width 64 height 16
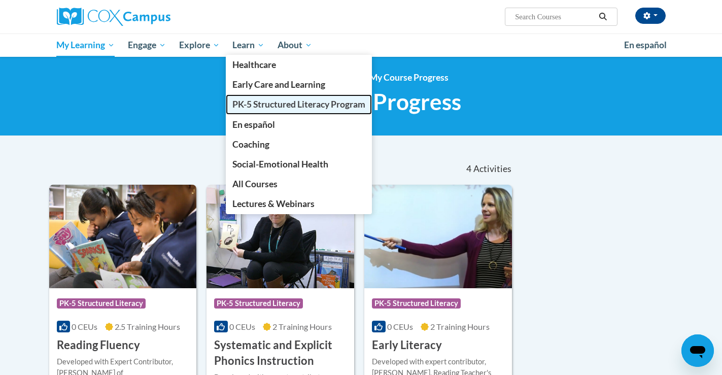
click at [274, 108] on span "PK-5 Structured Literacy Program" at bounding box center [298, 104] width 133 height 11
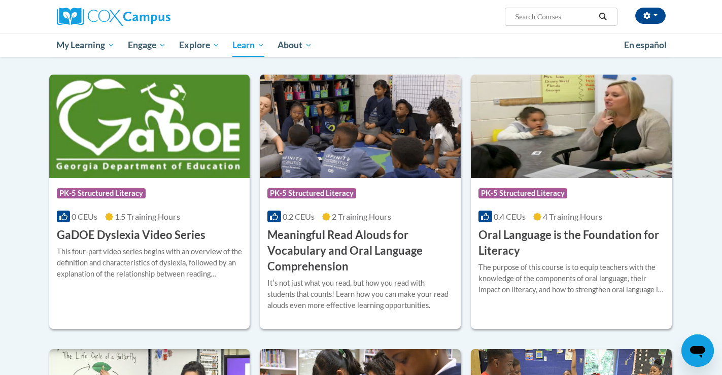
scroll to position [609, 0]
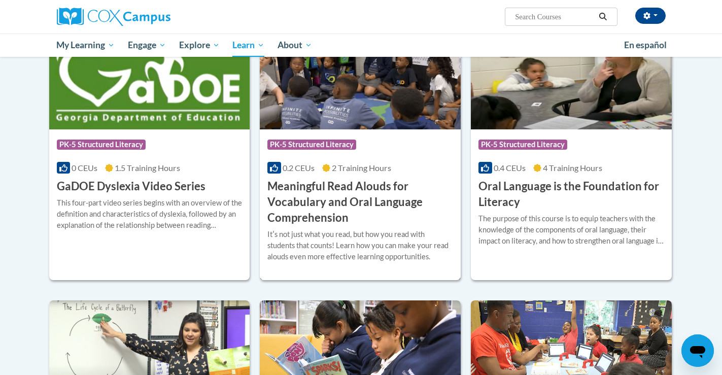
click at [325, 191] on h3 "Meaningful Read Alouds for Vocabulary and Oral Language Comprehension" at bounding box center [360, 202] width 186 height 47
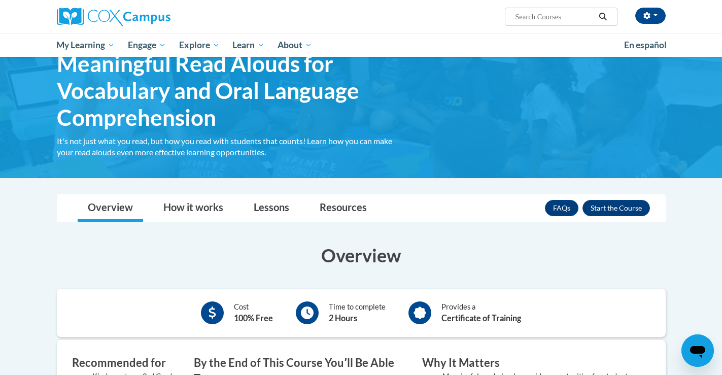
scroll to position [51, 0]
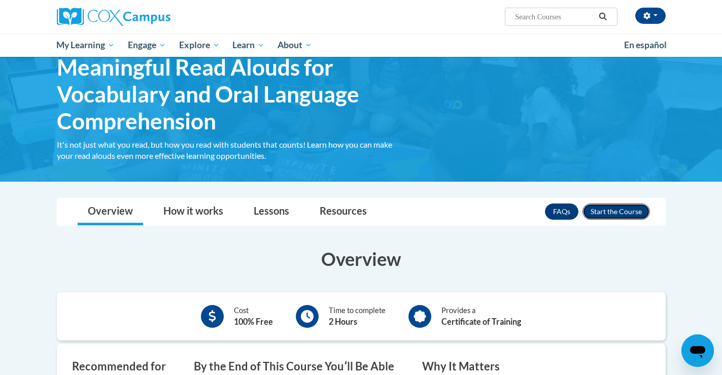
click at [626, 210] on button "Enroll" at bounding box center [615, 211] width 67 height 16
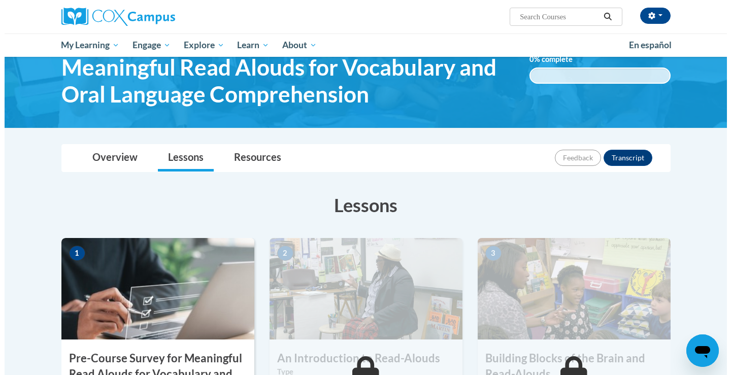
scroll to position [152, 0]
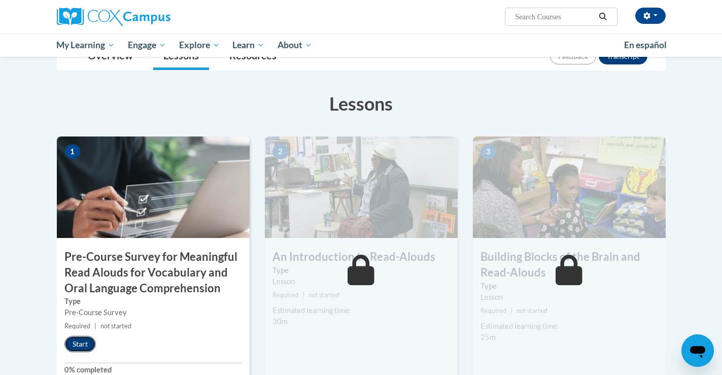
click at [76, 342] on button "Start" at bounding box center [79, 344] width 31 height 16
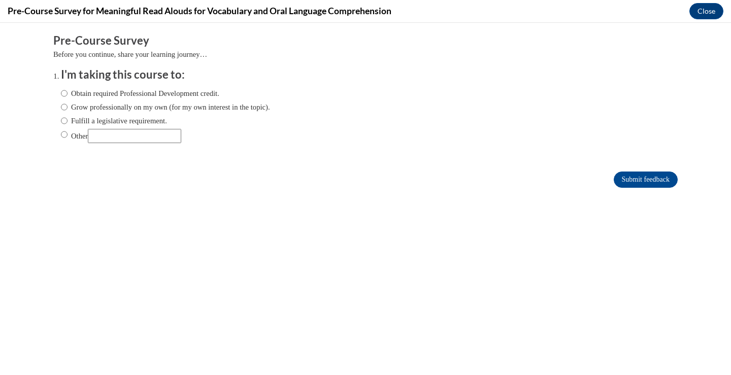
scroll to position [0, 0]
click at [61, 120] on input "Fulfill a legislative requirement." at bounding box center [64, 120] width 7 height 11
radio input "true"
click at [624, 175] on input "Submit feedback" at bounding box center [645, 179] width 64 height 16
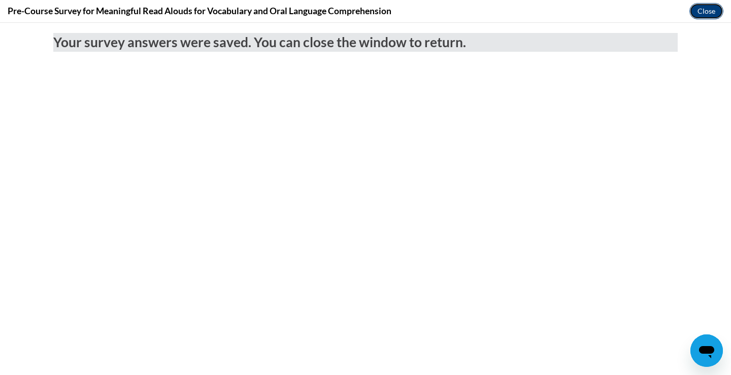
drag, startPoint x: 712, startPoint y: 10, endPoint x: 702, endPoint y: 52, distance: 42.8
click at [712, 10] on button "Close" at bounding box center [706, 11] width 34 height 16
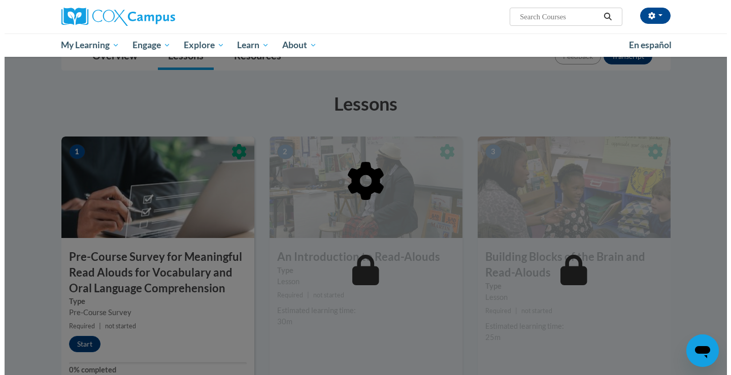
scroll to position [203, 0]
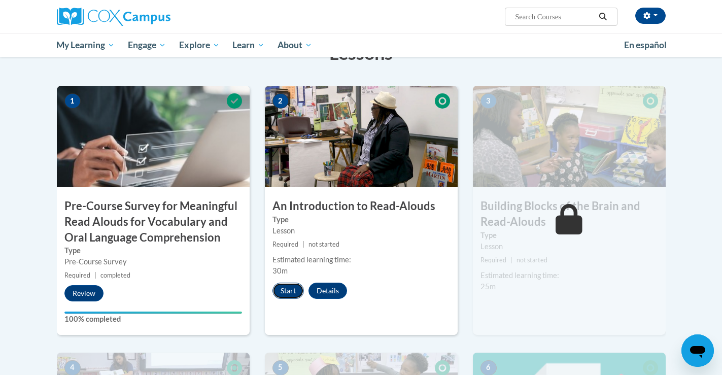
click at [284, 288] on button "Start" at bounding box center [287, 291] width 31 height 16
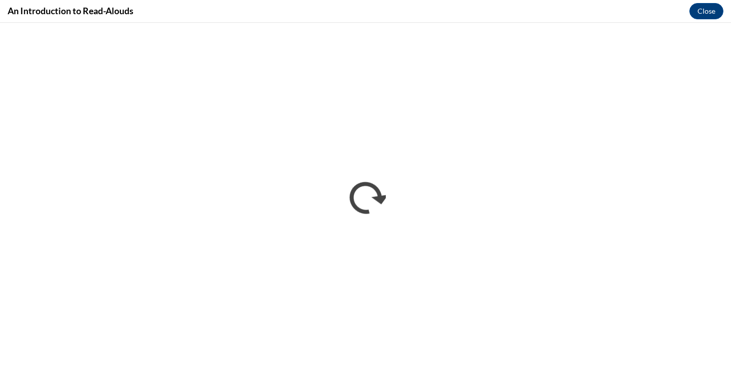
scroll to position [0, 0]
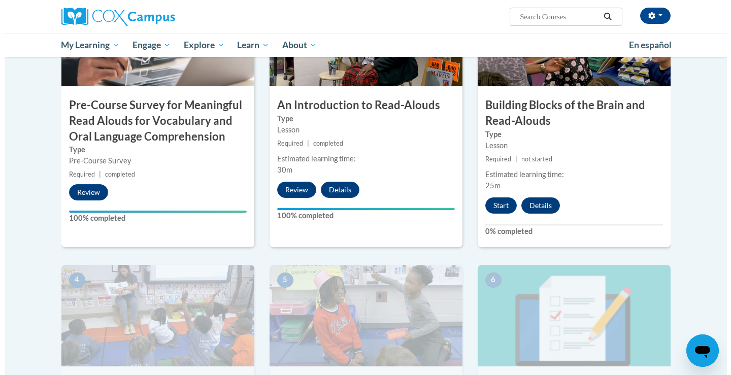
scroll to position [304, 0]
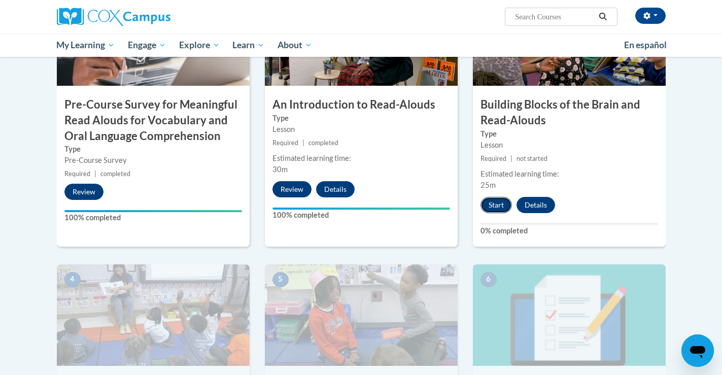
click at [497, 202] on button "Start" at bounding box center [495, 205] width 31 height 16
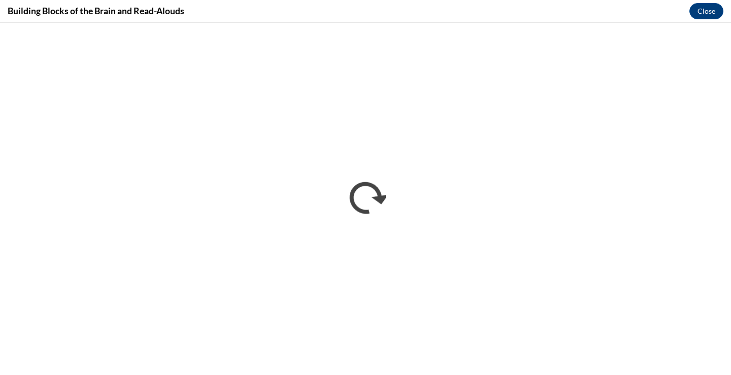
scroll to position [0, 0]
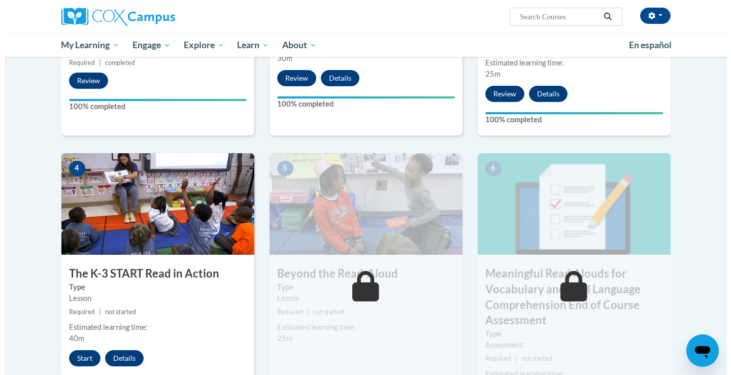
scroll to position [507, 0]
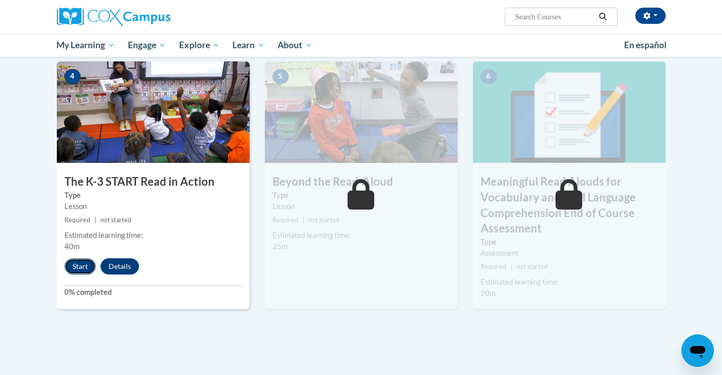
click at [83, 264] on button "Start" at bounding box center [79, 266] width 31 height 16
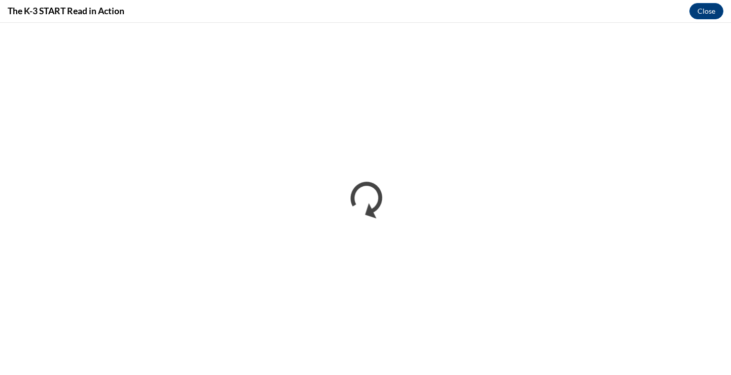
scroll to position [0, 0]
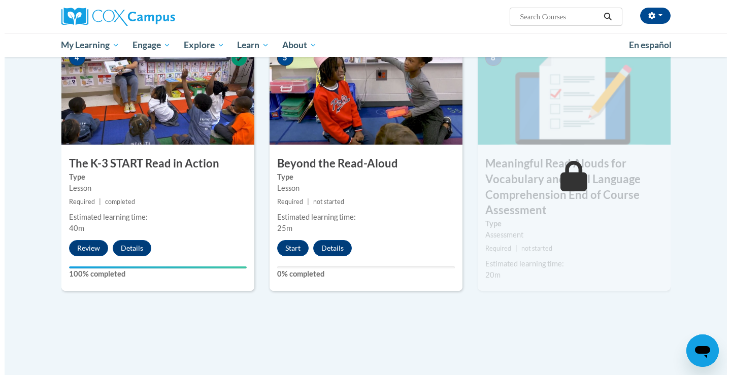
scroll to position [507, 0]
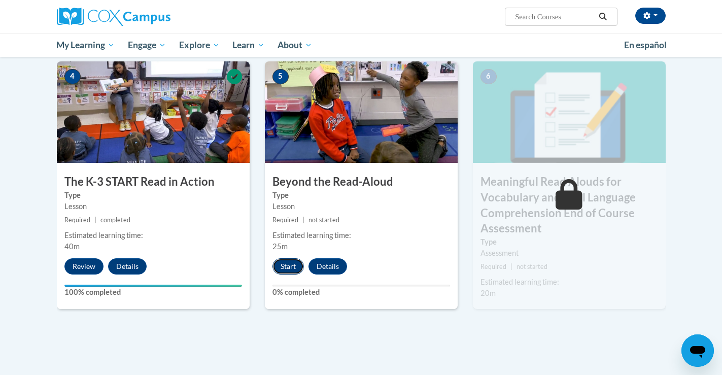
click at [290, 263] on button "Start" at bounding box center [287, 266] width 31 height 16
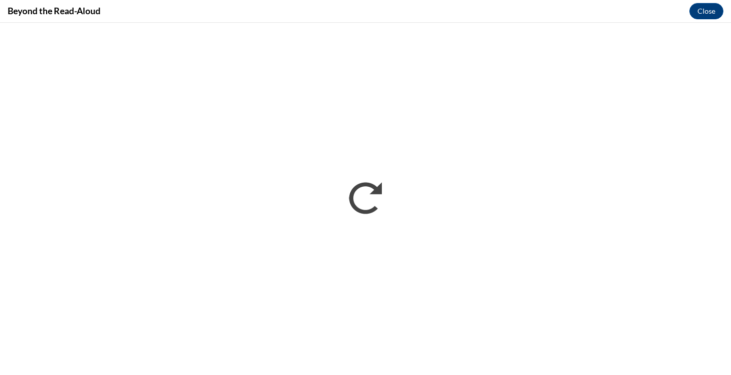
scroll to position [0, 0]
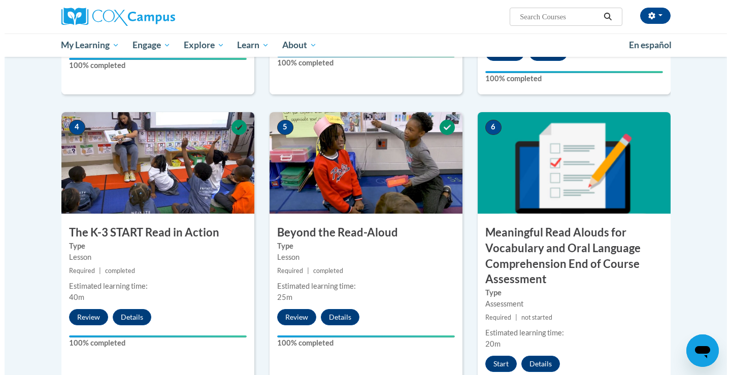
scroll to position [609, 0]
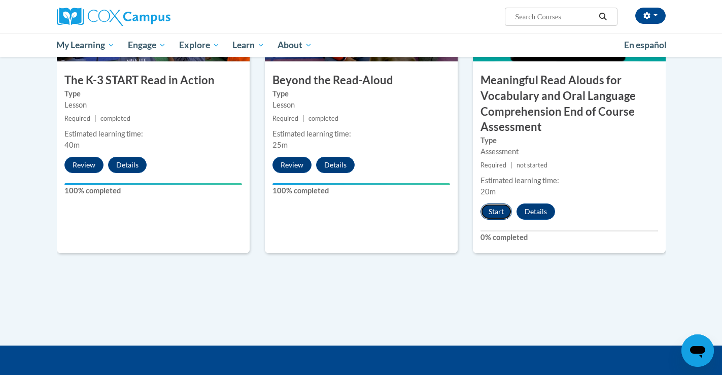
click at [494, 210] on button "Start" at bounding box center [495, 211] width 31 height 16
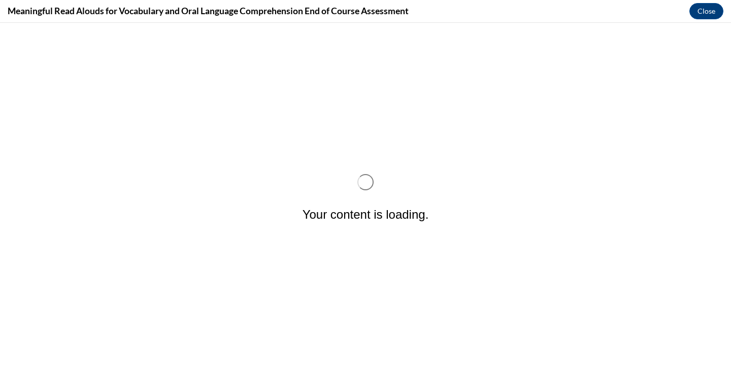
scroll to position [0, 0]
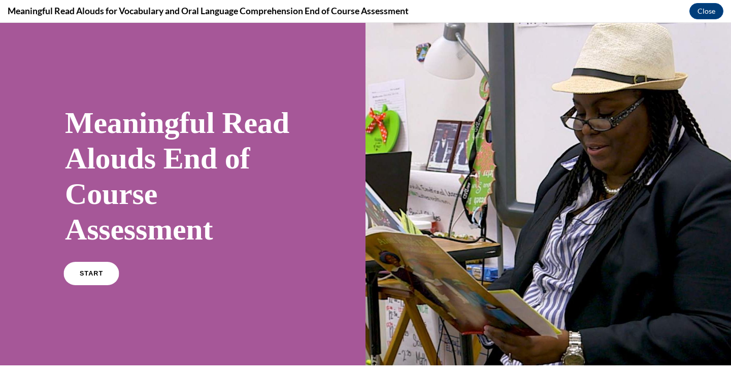
click at [92, 277] on link "START" at bounding box center [90, 273] width 55 height 23
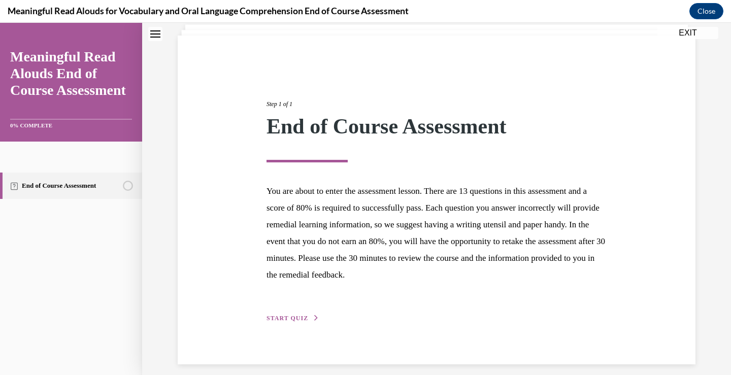
scroll to position [75, 0]
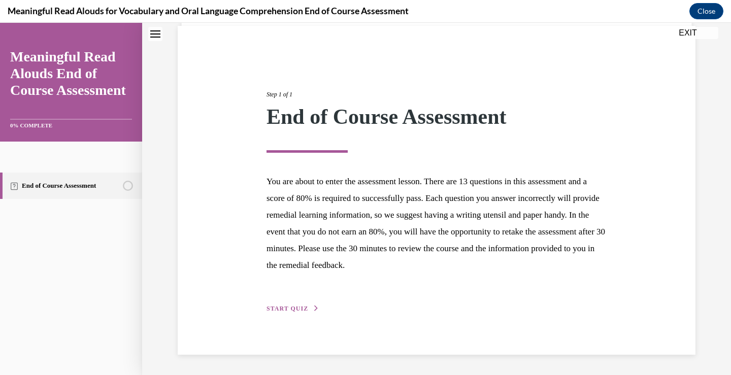
click at [286, 310] on span "START QUIZ" at bounding box center [287, 308] width 42 height 7
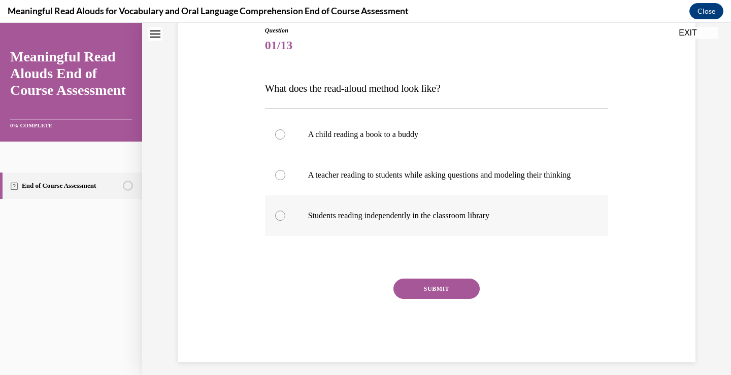
scroll to position [132, 0]
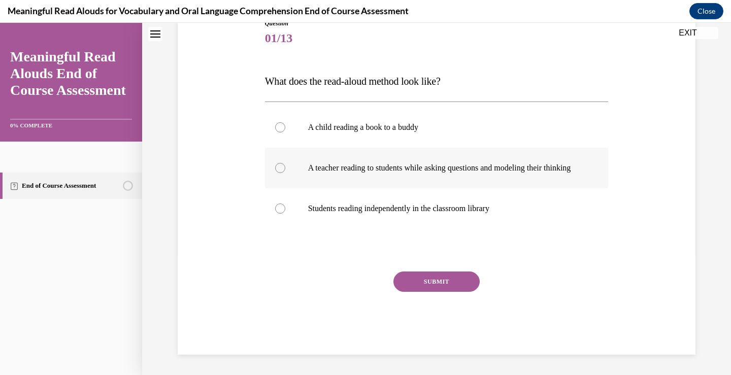
click at [275, 163] on div at bounding box center [280, 168] width 10 height 10
click at [275, 163] on input "A teacher reading to students while asking questions and modeling their thinking" at bounding box center [280, 168] width 10 height 10
radio input "true"
click at [439, 282] on button "SUBMIT" at bounding box center [436, 281] width 86 height 20
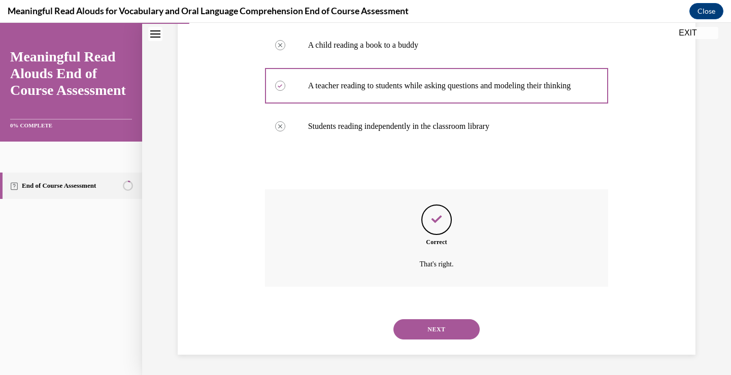
scroll to position [215, 0]
click at [443, 326] on button "NEXT" at bounding box center [436, 329] width 86 height 20
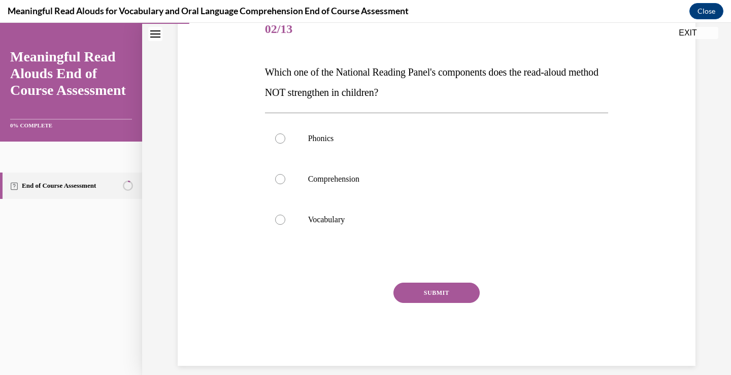
scroll to position [135, 0]
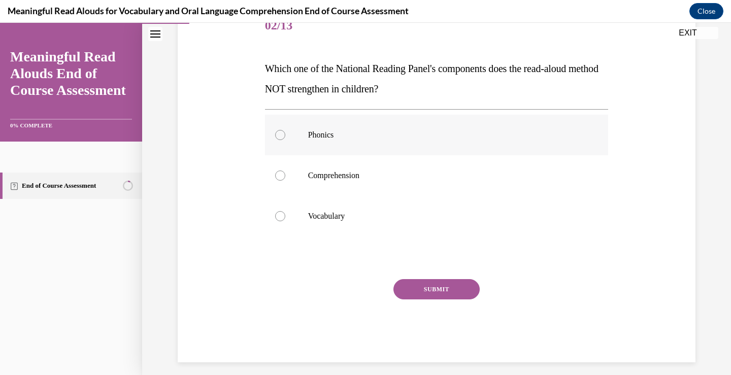
click at [275, 133] on div at bounding box center [280, 135] width 10 height 10
click at [275, 133] on input "Phonics" at bounding box center [280, 135] width 10 height 10
radio input "true"
click at [433, 285] on button "SUBMIT" at bounding box center [436, 289] width 86 height 20
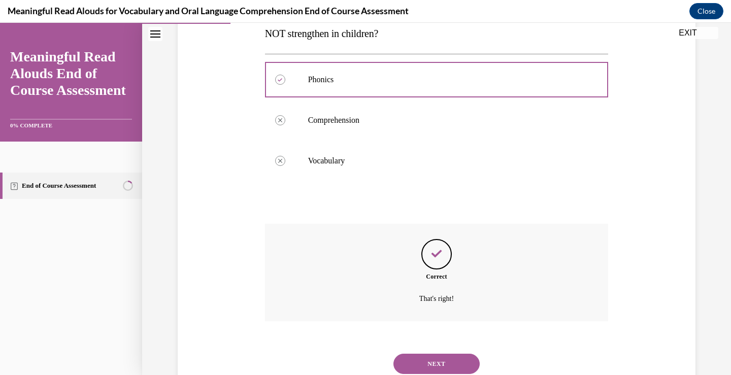
scroll to position [225, 0]
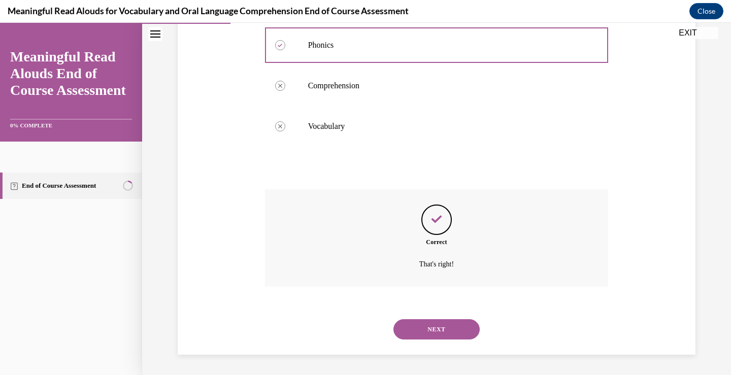
click at [445, 329] on button "NEXT" at bounding box center [436, 329] width 86 height 20
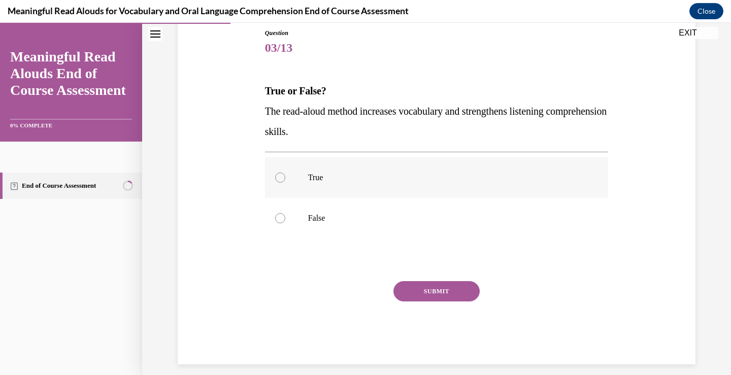
click at [275, 176] on div at bounding box center [280, 178] width 10 height 10
click at [275, 176] on input "True" at bounding box center [280, 178] width 10 height 10
radio input "true"
click at [443, 289] on button "SUBMIT" at bounding box center [436, 291] width 86 height 20
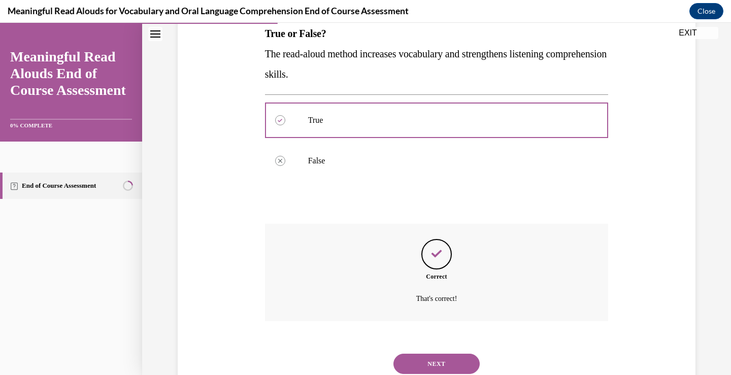
scroll to position [204, 0]
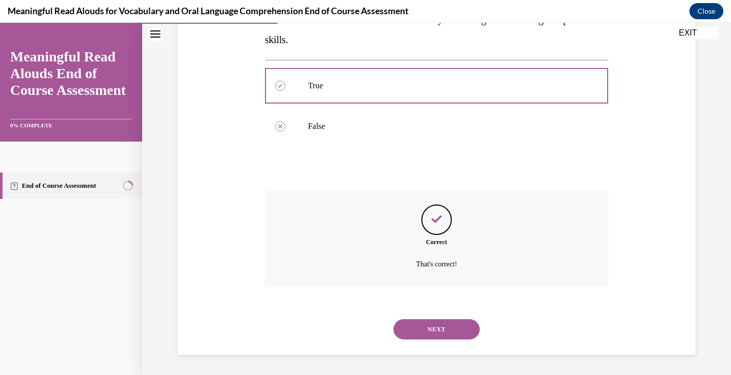
click at [443, 328] on button "NEXT" at bounding box center [436, 329] width 86 height 20
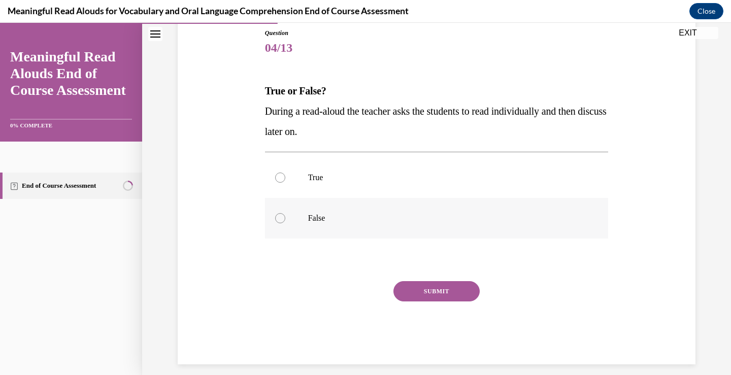
click at [277, 215] on div at bounding box center [280, 218] width 10 height 10
click at [277, 215] on input "False" at bounding box center [280, 218] width 10 height 10
radio input "true"
click at [438, 284] on button "SUBMIT" at bounding box center [436, 291] width 86 height 20
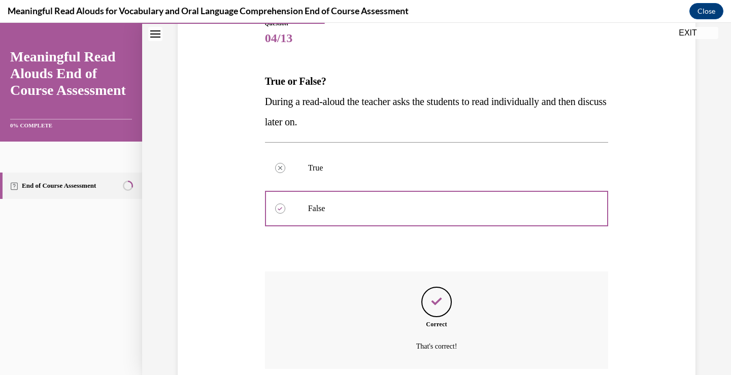
scroll to position [204, 0]
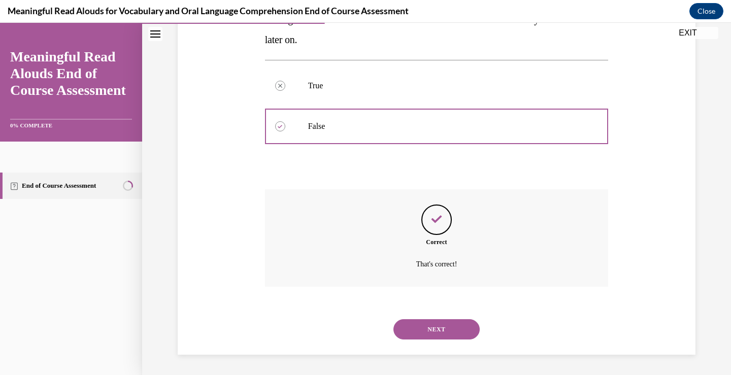
click at [435, 321] on button "NEXT" at bounding box center [436, 329] width 86 height 20
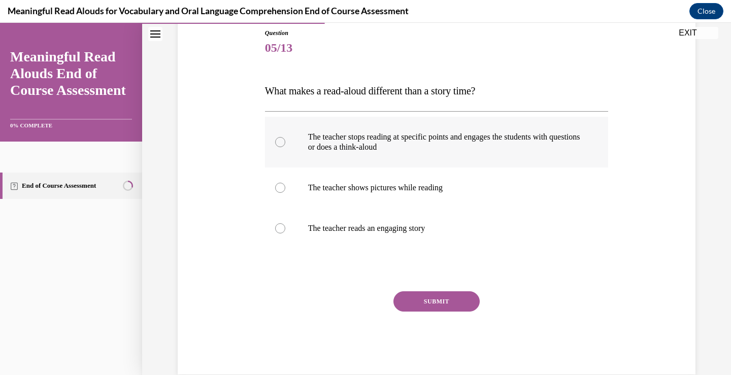
click at [275, 141] on div at bounding box center [280, 142] width 10 height 10
click at [275, 141] on input "The teacher stops reading at specific points and engages the students with ques…" at bounding box center [280, 142] width 10 height 10
radio input "true"
click at [434, 294] on button "SUBMIT" at bounding box center [436, 301] width 86 height 20
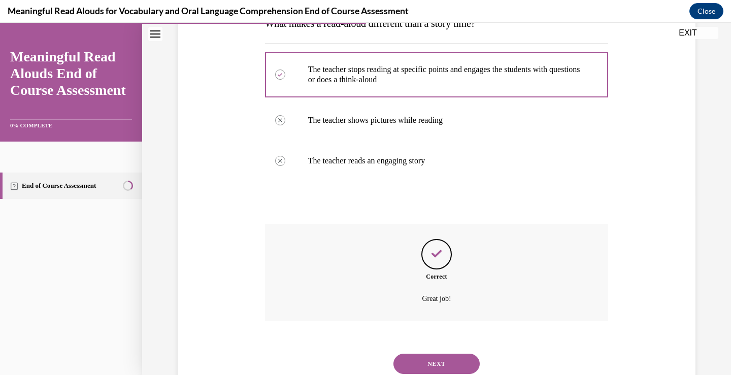
scroll to position [215, 0]
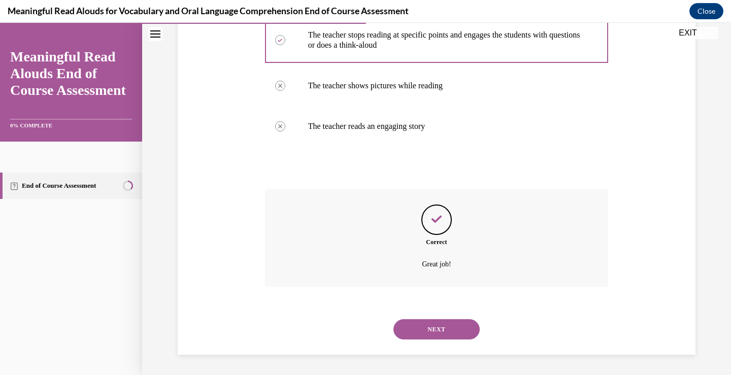
click at [445, 328] on button "NEXT" at bounding box center [436, 329] width 86 height 20
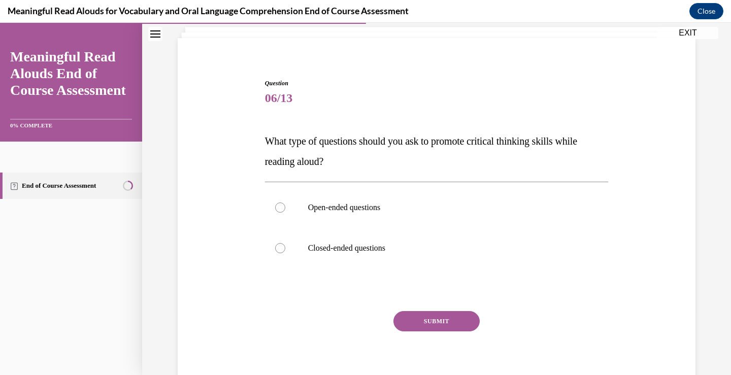
scroll to position [31, 0]
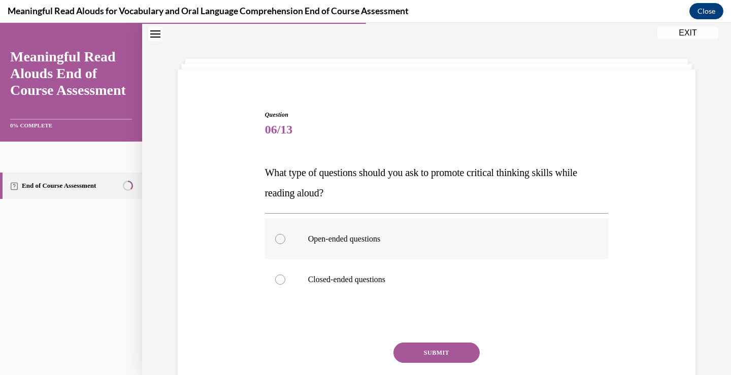
click at [275, 236] on div at bounding box center [280, 239] width 10 height 10
click at [275, 236] on input "Open-ended questions" at bounding box center [280, 239] width 10 height 10
radio input "true"
click at [435, 350] on button "SUBMIT" at bounding box center [436, 352] width 86 height 20
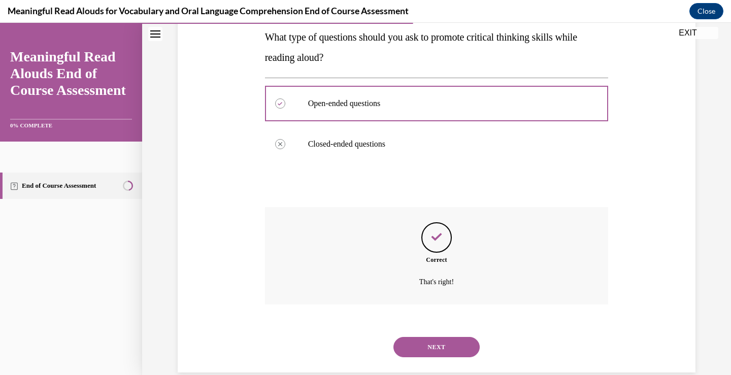
scroll to position [184, 0]
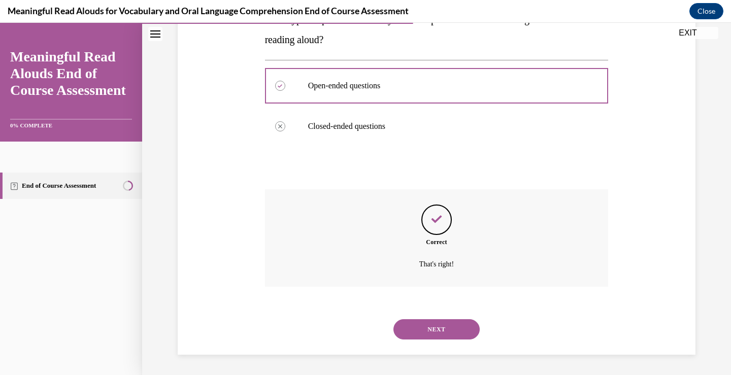
click at [436, 333] on button "NEXT" at bounding box center [436, 329] width 86 height 20
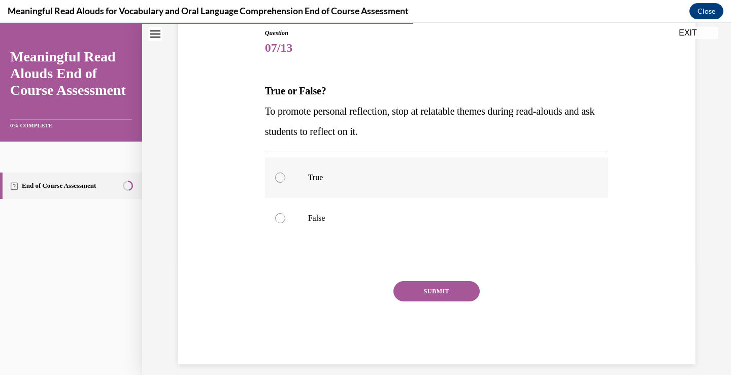
click at [275, 177] on div at bounding box center [280, 178] width 10 height 10
click at [275, 177] on input "True" at bounding box center [280, 178] width 10 height 10
radio input "true"
click at [425, 292] on button "SUBMIT" at bounding box center [436, 291] width 86 height 20
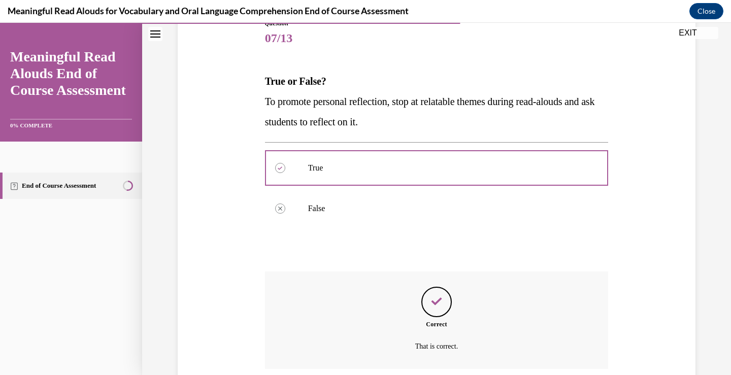
scroll to position [204, 0]
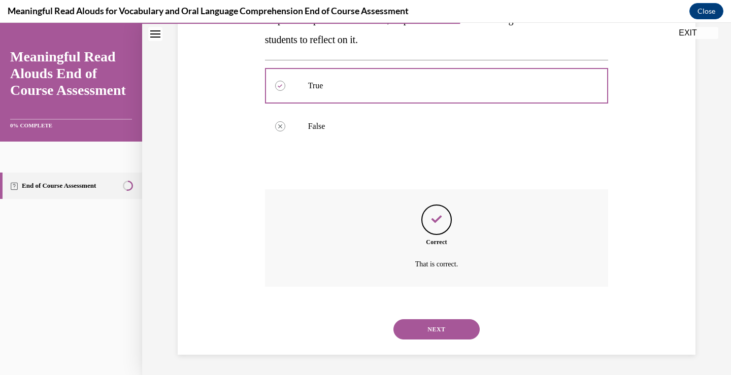
click at [432, 332] on button "NEXT" at bounding box center [436, 329] width 86 height 20
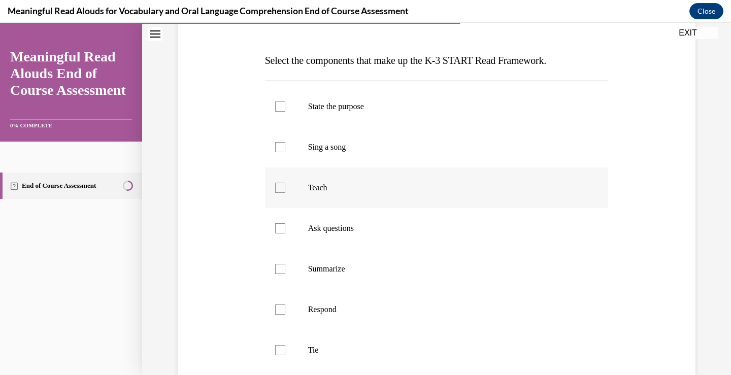
scroll to position [126, 0]
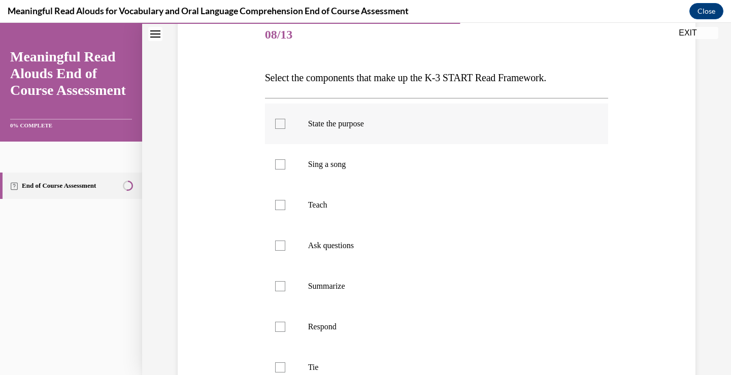
click at [275, 122] on div at bounding box center [280, 124] width 10 height 10
click at [275, 122] on input "State the purpose" at bounding box center [280, 124] width 10 height 10
checkbox input "true"
click at [278, 206] on div at bounding box center [280, 205] width 10 height 10
click at [278, 206] on input "Teach" at bounding box center [280, 205] width 10 height 10
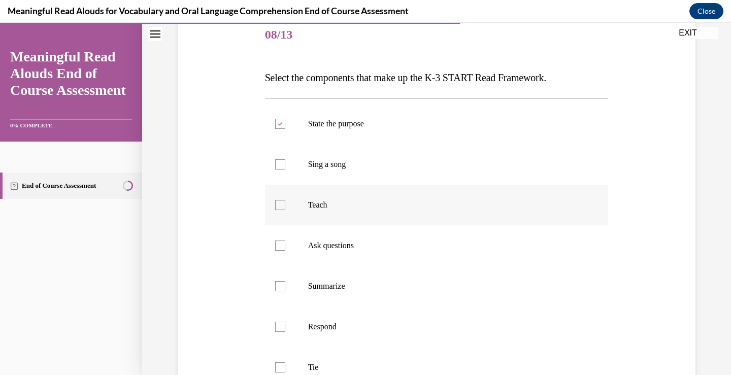
checkbox input "true"
click at [275, 248] on div at bounding box center [280, 246] width 10 height 10
click at [275, 248] on input "Ask questions" at bounding box center [280, 246] width 10 height 10
checkbox input "true"
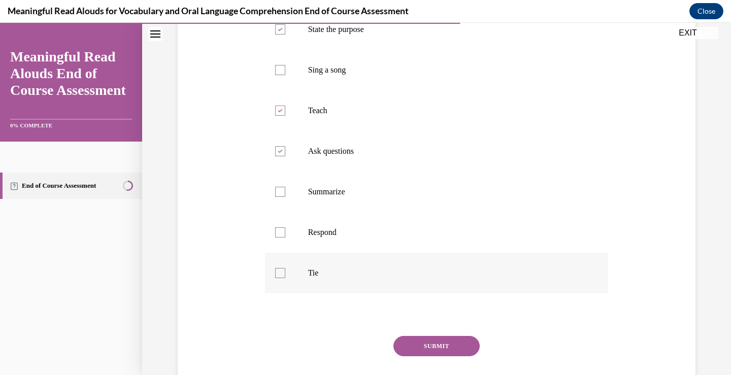
scroll to position [227, 0]
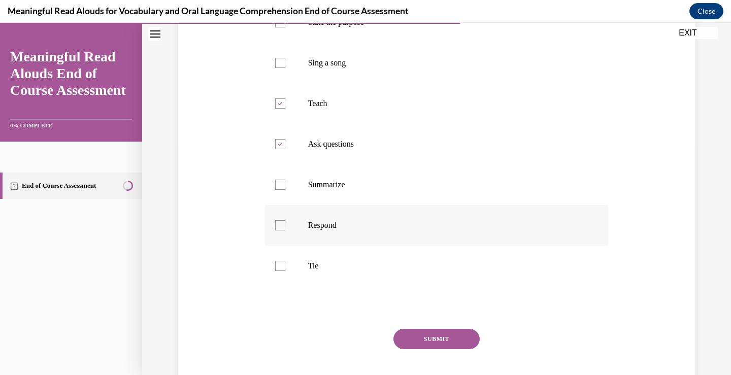
click at [275, 226] on div at bounding box center [280, 225] width 10 height 10
click at [275, 226] on input "Respond" at bounding box center [280, 225] width 10 height 10
checkbox input "true"
click at [278, 264] on div at bounding box center [280, 266] width 10 height 10
click at [278, 264] on input "Tie" at bounding box center [280, 266] width 10 height 10
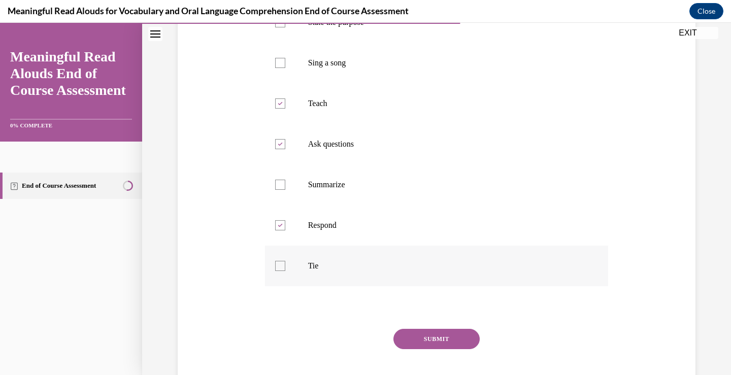
checkbox input "true"
click at [413, 335] on button "SUBMIT" at bounding box center [436, 339] width 86 height 20
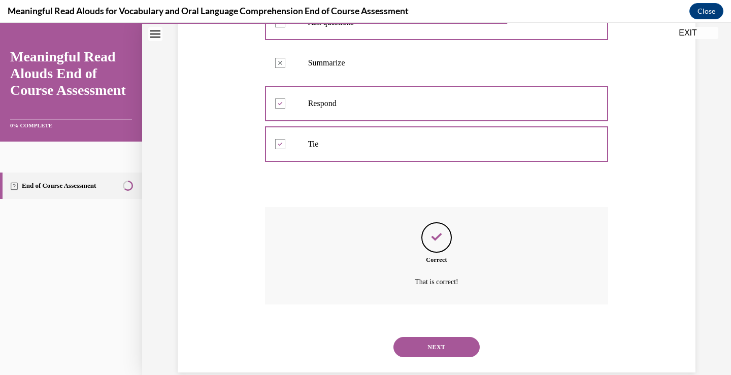
scroll to position [367, 0]
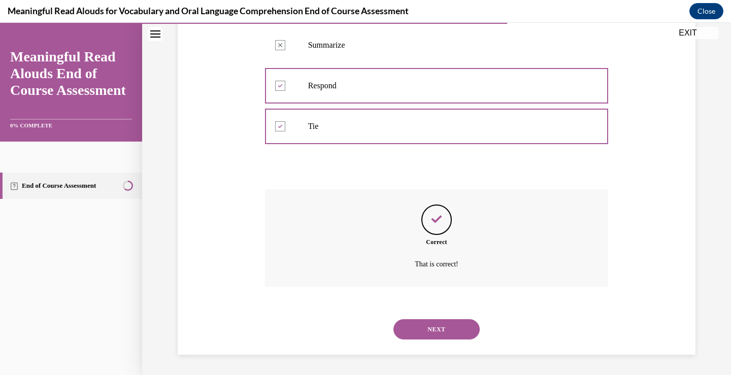
click at [432, 332] on button "NEXT" at bounding box center [436, 329] width 86 height 20
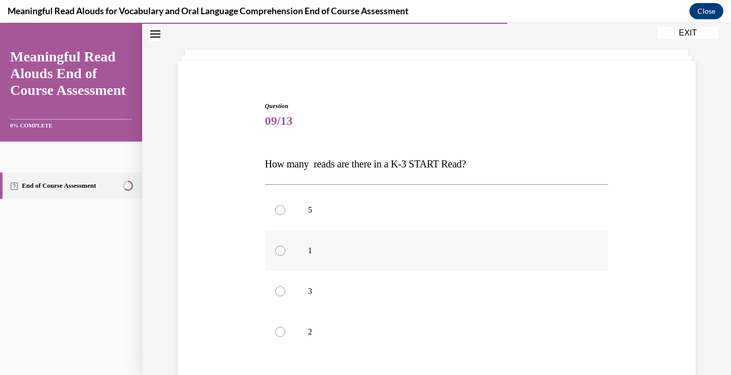
scroll to position [51, 0]
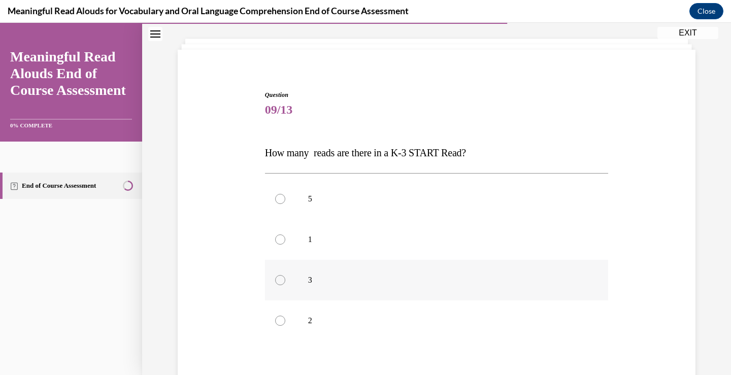
drag, startPoint x: 274, startPoint y: 277, endPoint x: 333, endPoint y: 290, distance: 60.3
click at [275, 278] on div at bounding box center [280, 280] width 10 height 10
click at [275, 278] on input "3" at bounding box center [280, 280] width 10 height 10
radio input "true"
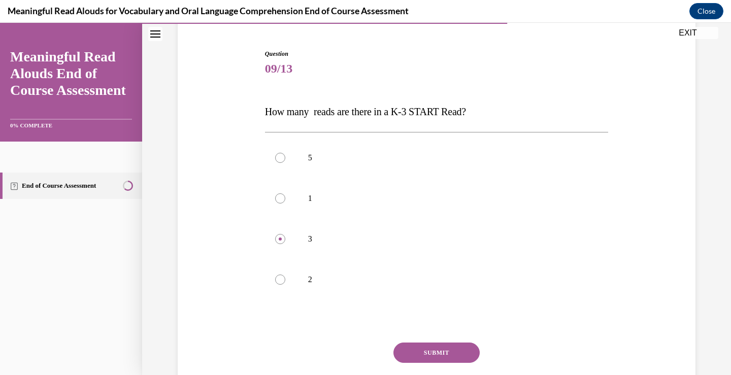
scroll to position [152, 0]
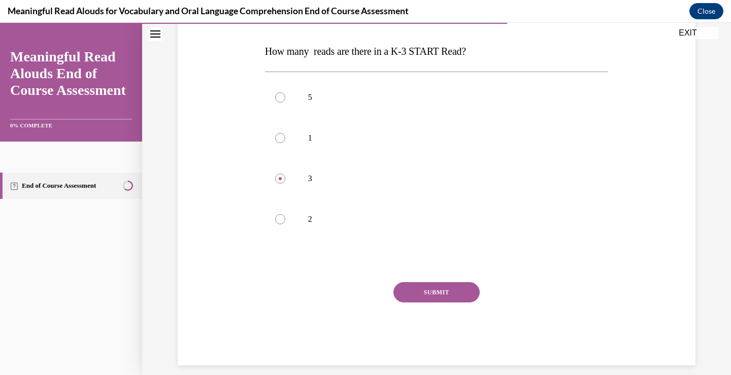
click at [420, 290] on button "SUBMIT" at bounding box center [436, 292] width 86 height 20
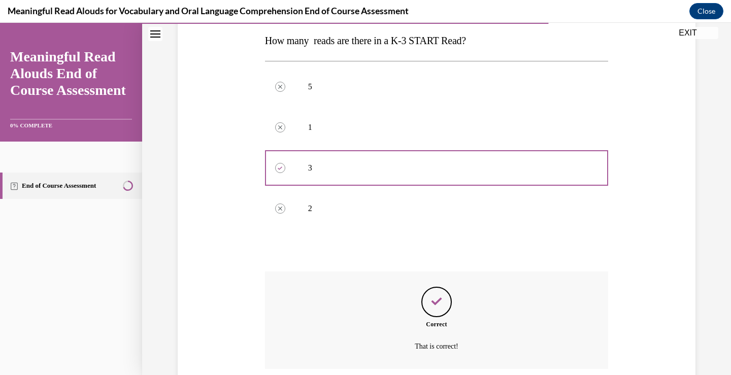
scroll to position [245, 0]
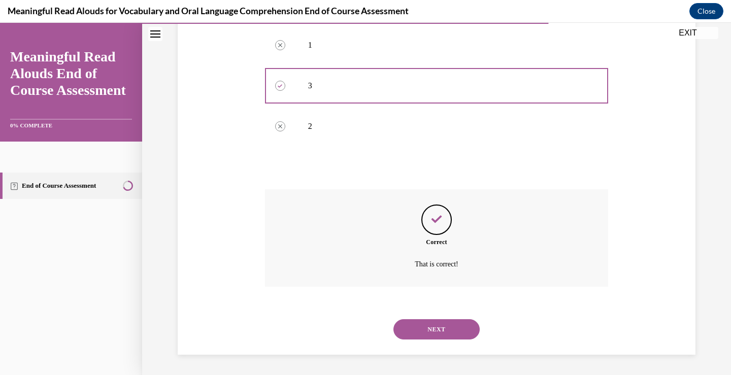
click at [433, 331] on button "NEXT" at bounding box center [436, 329] width 86 height 20
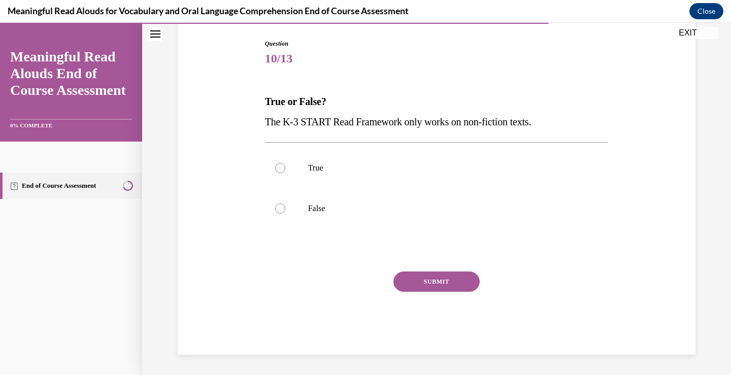
scroll to position [31, 0]
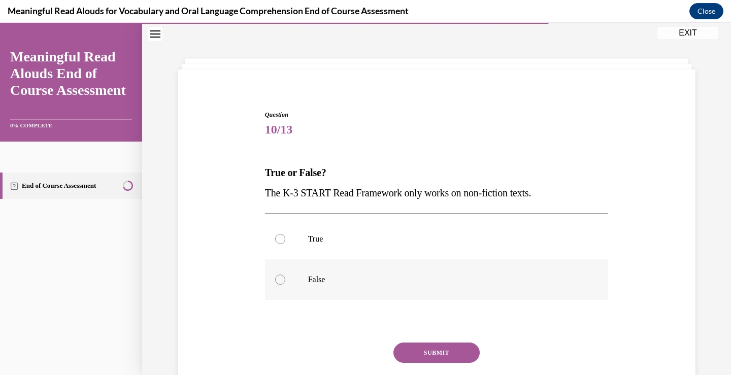
click at [275, 280] on div at bounding box center [280, 279] width 10 height 10
click at [275, 280] on input "False" at bounding box center [280, 279] width 10 height 10
radio input "true"
click at [422, 349] on button "SUBMIT" at bounding box center [436, 352] width 86 height 20
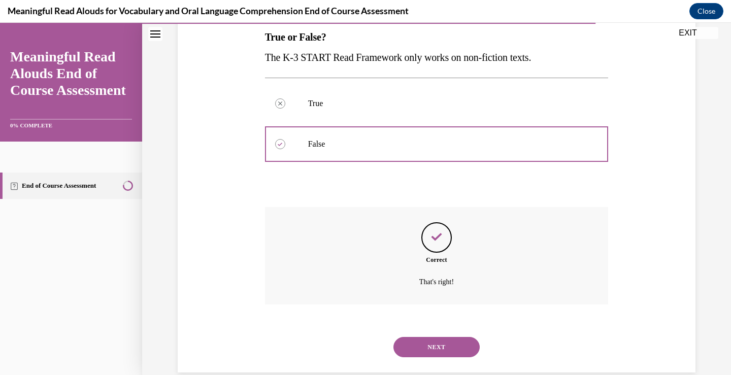
scroll to position [184, 0]
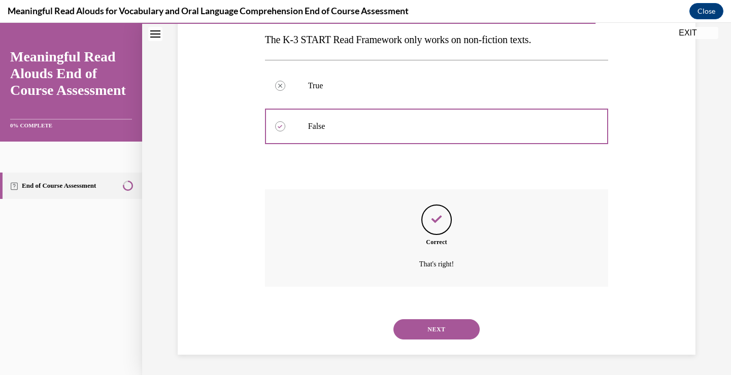
click at [422, 329] on button "NEXT" at bounding box center [436, 329] width 86 height 20
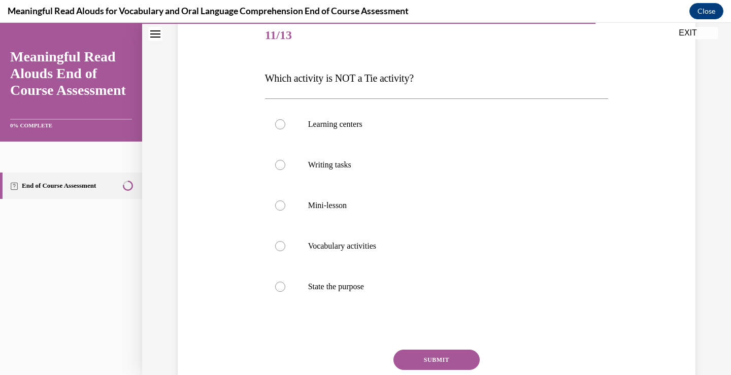
scroll to position [127, 0]
click at [275, 248] on div at bounding box center [280, 244] width 10 height 10
click at [275, 248] on input "Vocabulary activities" at bounding box center [280, 244] width 10 height 10
radio input "true"
click at [439, 356] on button "SUBMIT" at bounding box center [436, 358] width 86 height 20
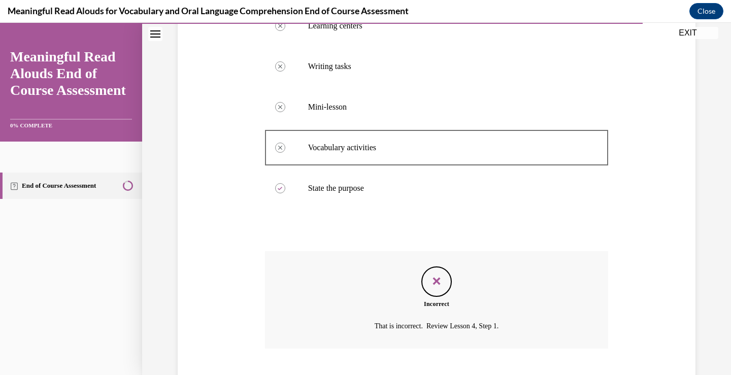
scroll to position [286, 0]
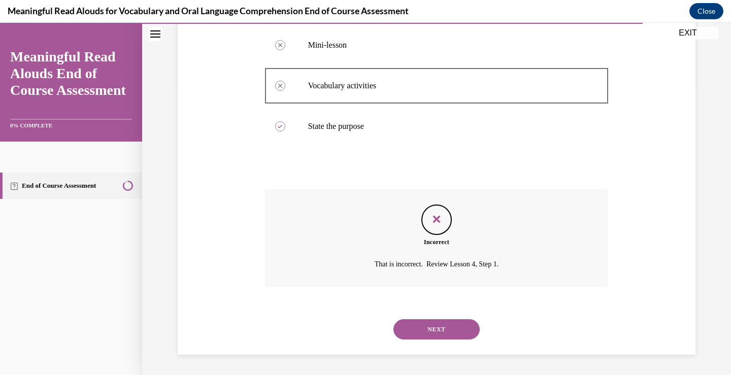
click at [434, 327] on button "NEXT" at bounding box center [436, 329] width 86 height 20
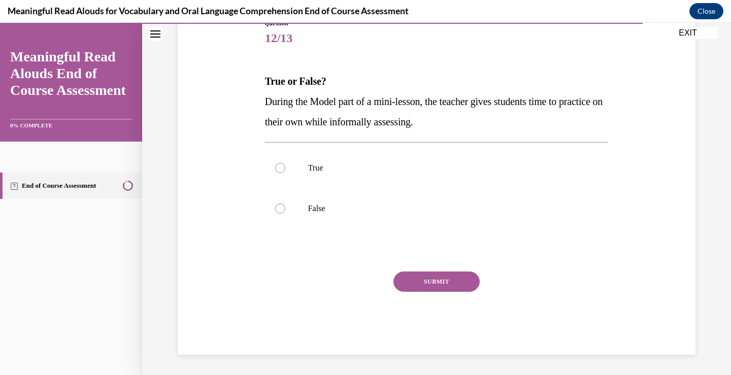
scroll to position [113, 0]
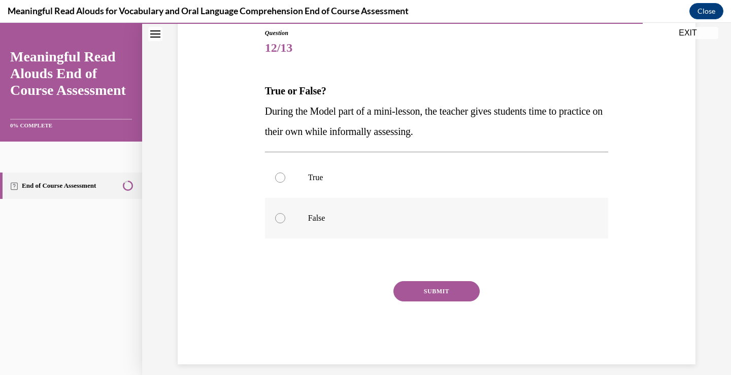
click at [275, 216] on div at bounding box center [280, 218] width 10 height 10
click at [275, 216] on input "False" at bounding box center [280, 218] width 10 height 10
radio input "true"
click at [417, 289] on button "SUBMIT" at bounding box center [436, 291] width 86 height 20
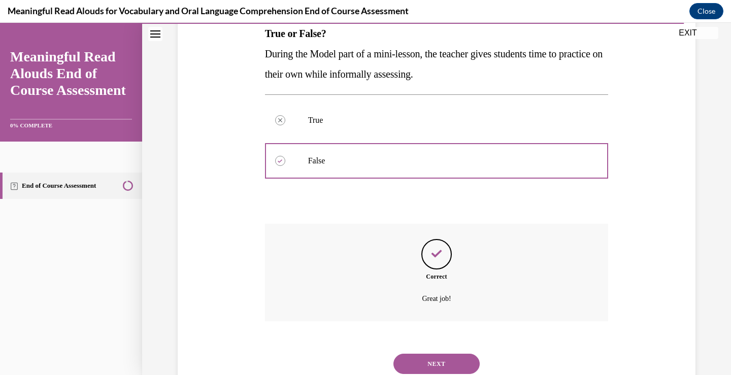
scroll to position [204, 0]
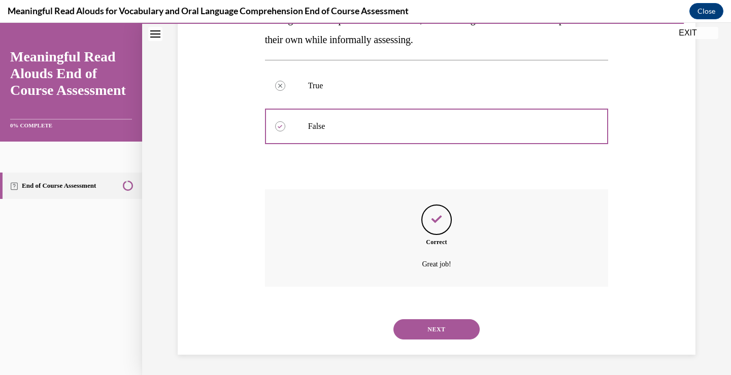
click at [432, 326] on button "NEXT" at bounding box center [436, 329] width 86 height 20
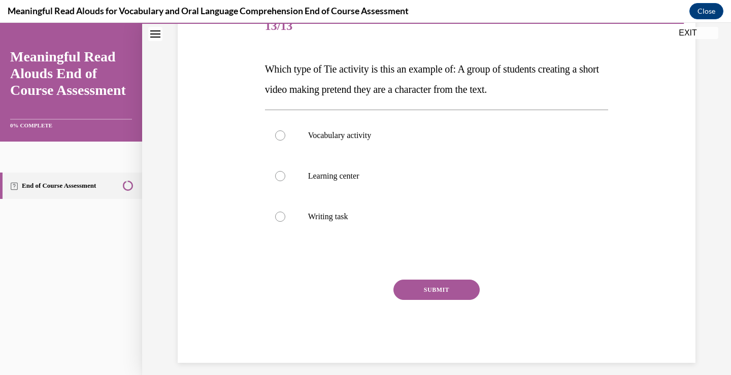
scroll to position [135, 0]
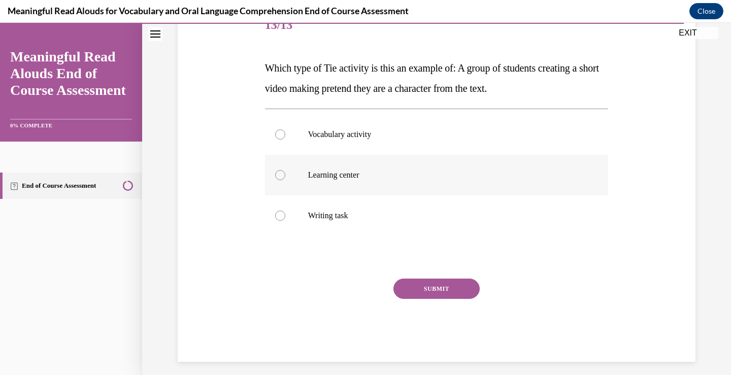
click at [275, 177] on div at bounding box center [280, 175] width 10 height 10
click at [275, 177] on input "Learning center" at bounding box center [280, 175] width 10 height 10
radio input "true"
click at [441, 286] on button "SUBMIT" at bounding box center [436, 289] width 86 height 20
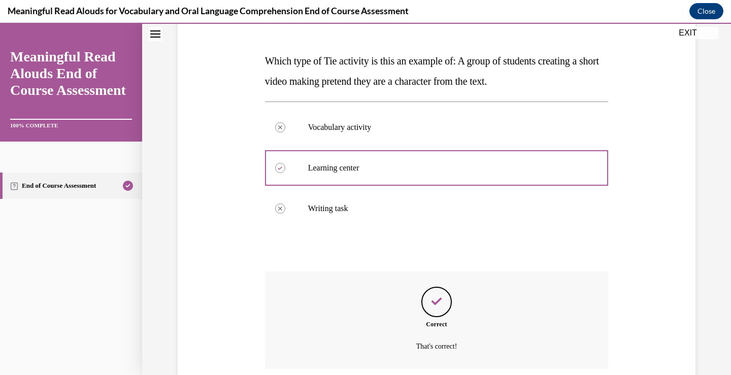
scroll to position [225, 0]
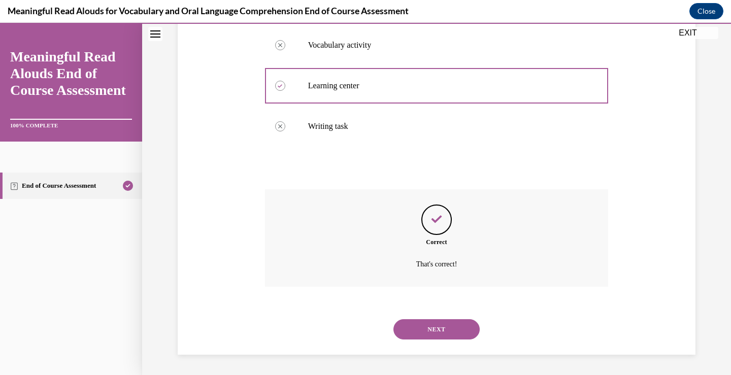
click at [439, 329] on button "NEXT" at bounding box center [436, 329] width 86 height 20
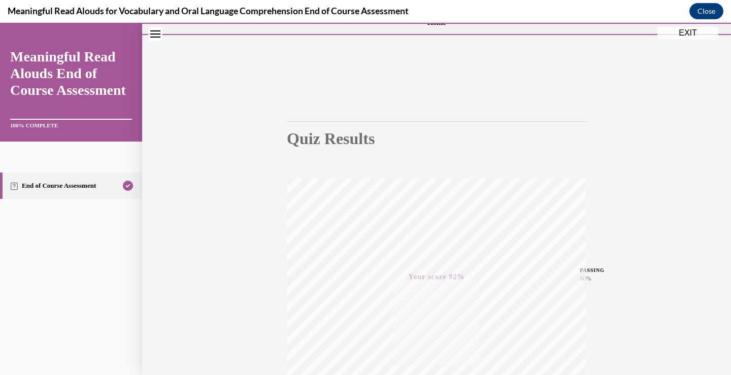
scroll to position [16, 0]
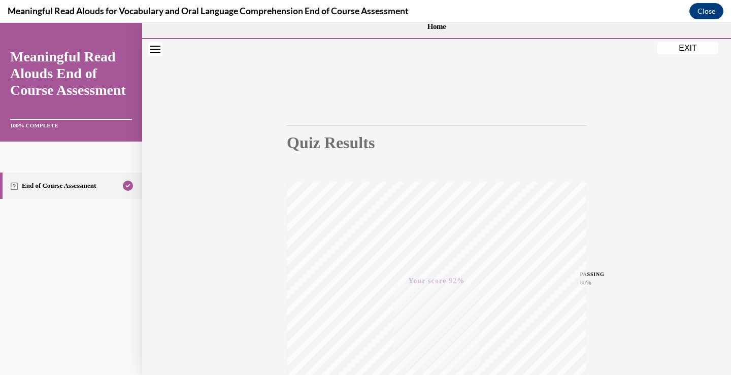
click at [693, 46] on button "EXIT" at bounding box center [687, 48] width 61 height 12
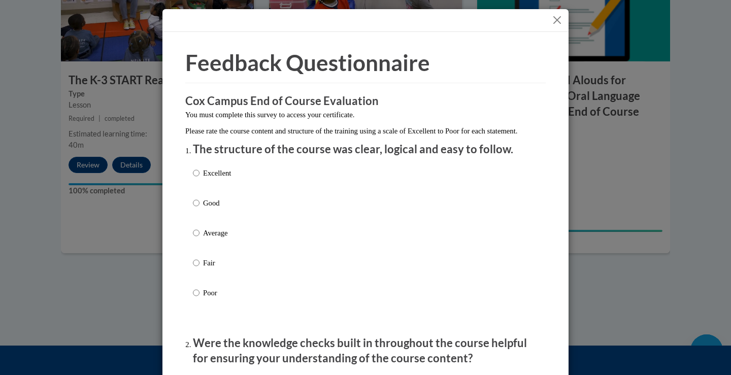
click at [196, 244] on label "Average" at bounding box center [212, 240] width 38 height 27
click at [196, 238] on input "Average" at bounding box center [196, 232] width 7 height 11
radio input "true"
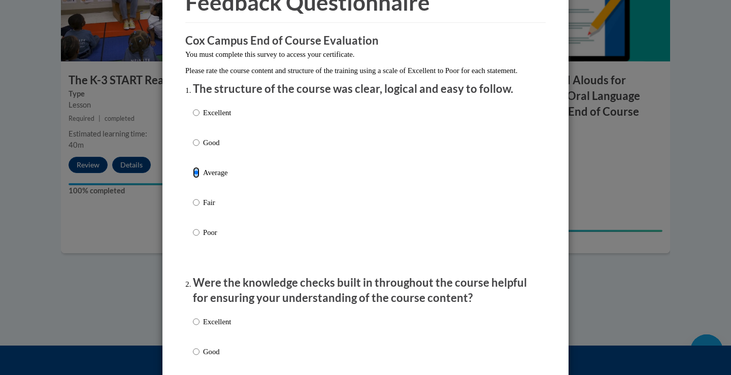
scroll to position [152, 0]
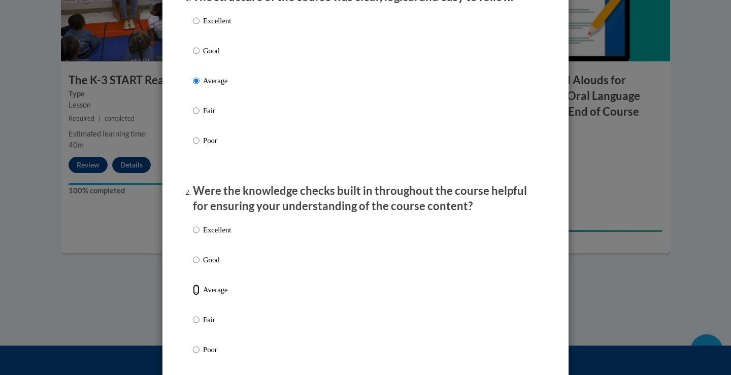
click at [193, 295] on input "Average" at bounding box center [196, 289] width 7 height 11
radio input "true"
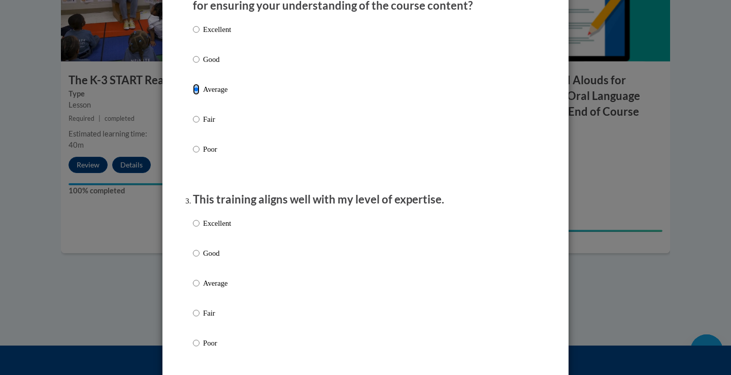
scroll to position [406, 0]
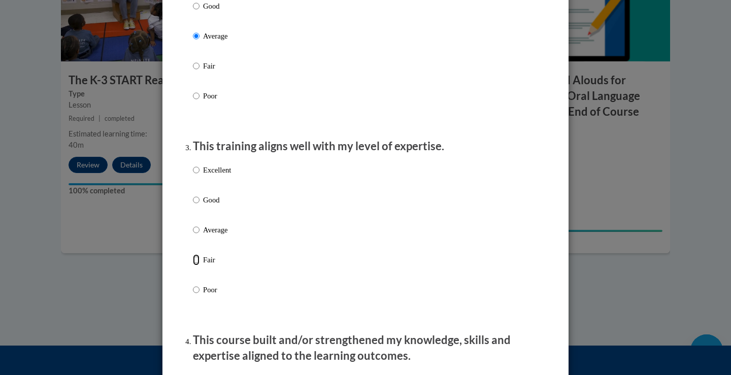
click at [193, 265] on input "Fair" at bounding box center [196, 259] width 7 height 11
radio input "true"
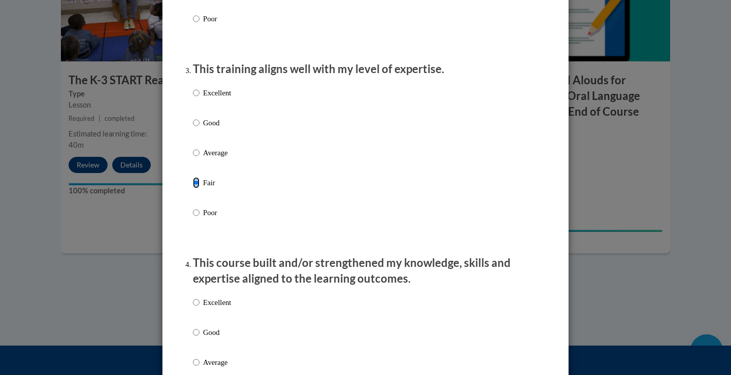
scroll to position [558, 0]
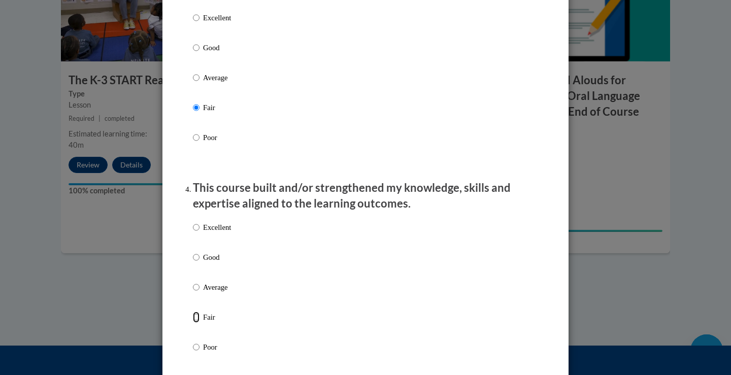
click at [194, 323] on input "Fair" at bounding box center [196, 317] width 7 height 11
radio input "true"
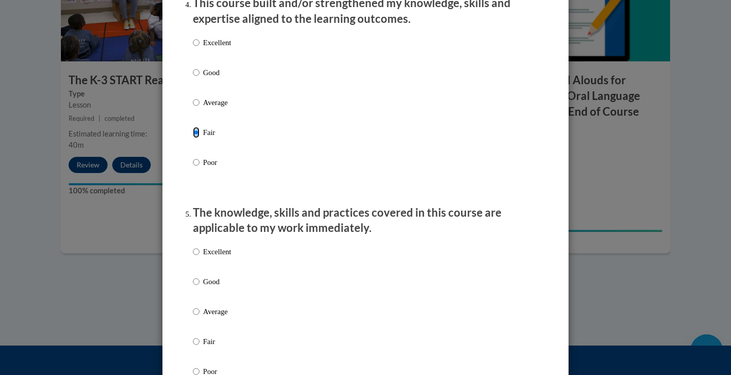
scroll to position [761, 0]
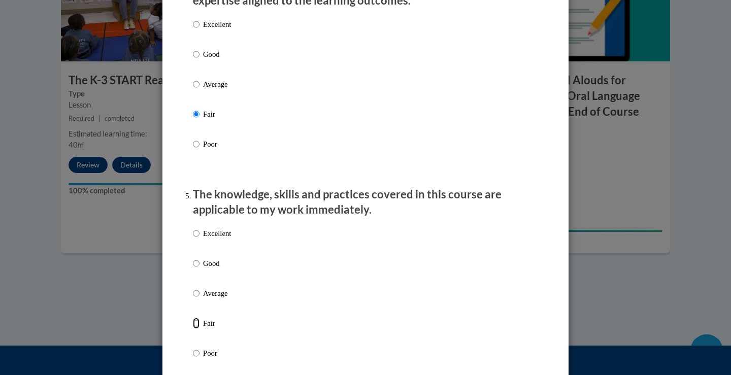
click at [194, 329] on input "Fair" at bounding box center [196, 323] width 7 height 11
radio input "true"
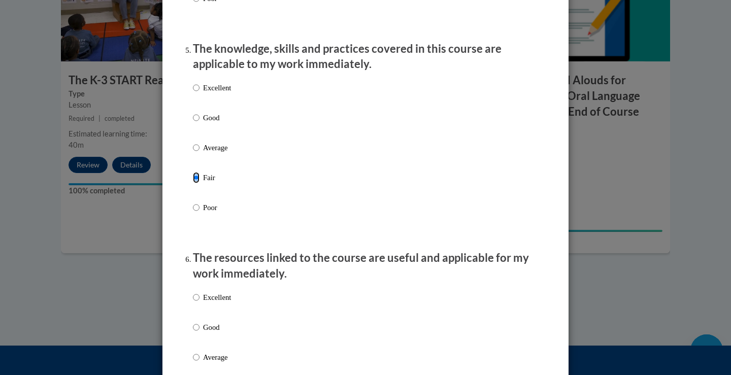
scroll to position [964, 0]
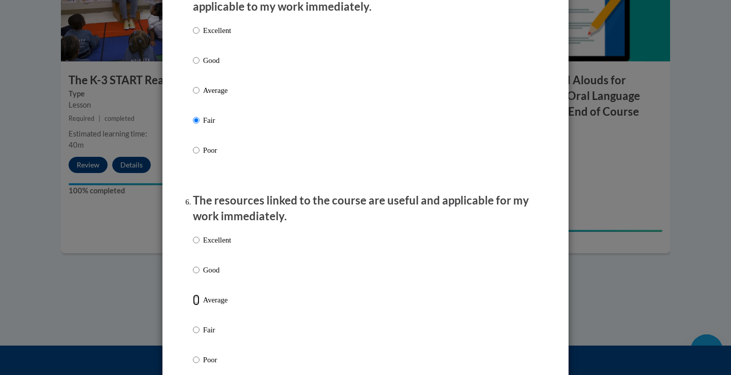
click at [193, 305] on input "Average" at bounding box center [196, 299] width 7 height 11
radio input "true"
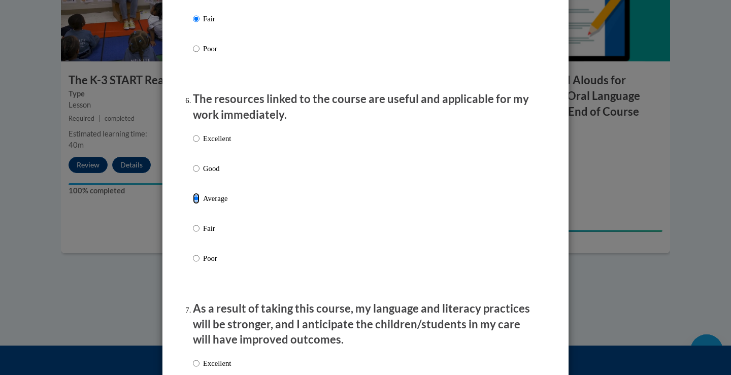
scroll to position [1218, 0]
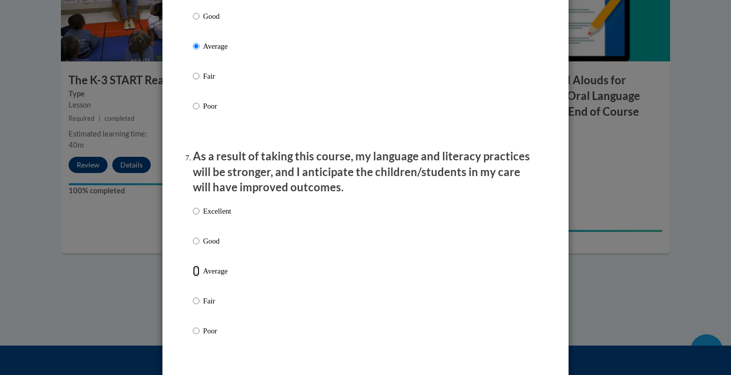
click at [194, 277] on input "Average" at bounding box center [196, 270] width 7 height 11
radio input "true"
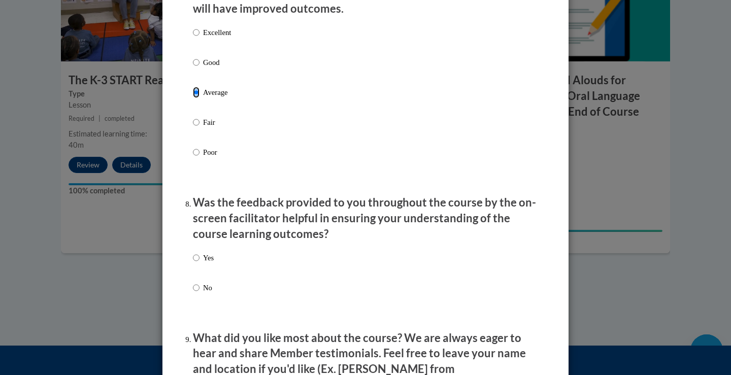
scroll to position [1471, 0]
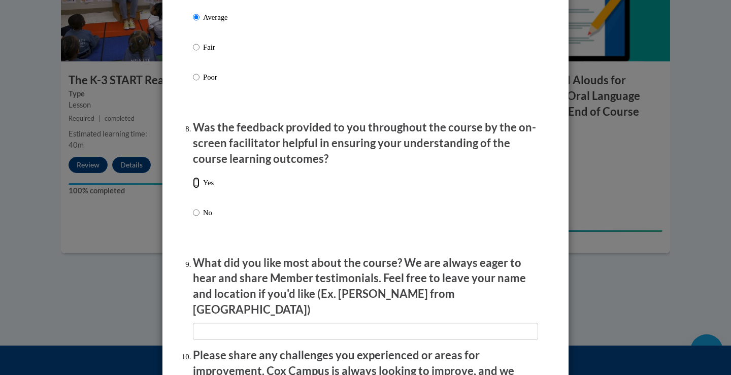
click at [193, 188] on input "Yes" at bounding box center [196, 182] width 7 height 11
radio input "true"
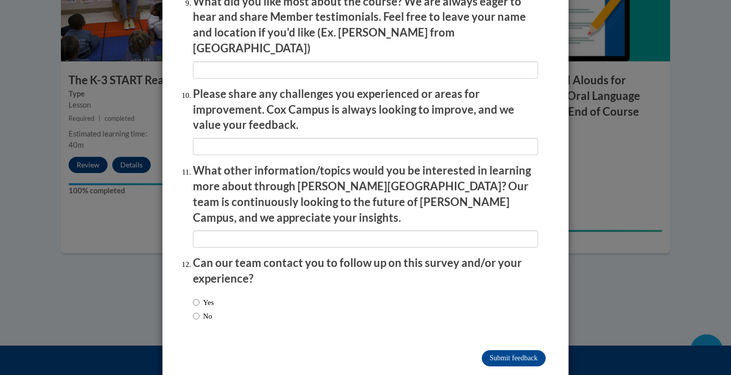
scroll to position [1733, 0]
click at [193, 310] on input "No" at bounding box center [196, 315] width 7 height 11
radio input "true"
click at [522, 350] on input "Submit feedback" at bounding box center [514, 358] width 64 height 16
